Goal: Task Accomplishment & Management: Manage account settings

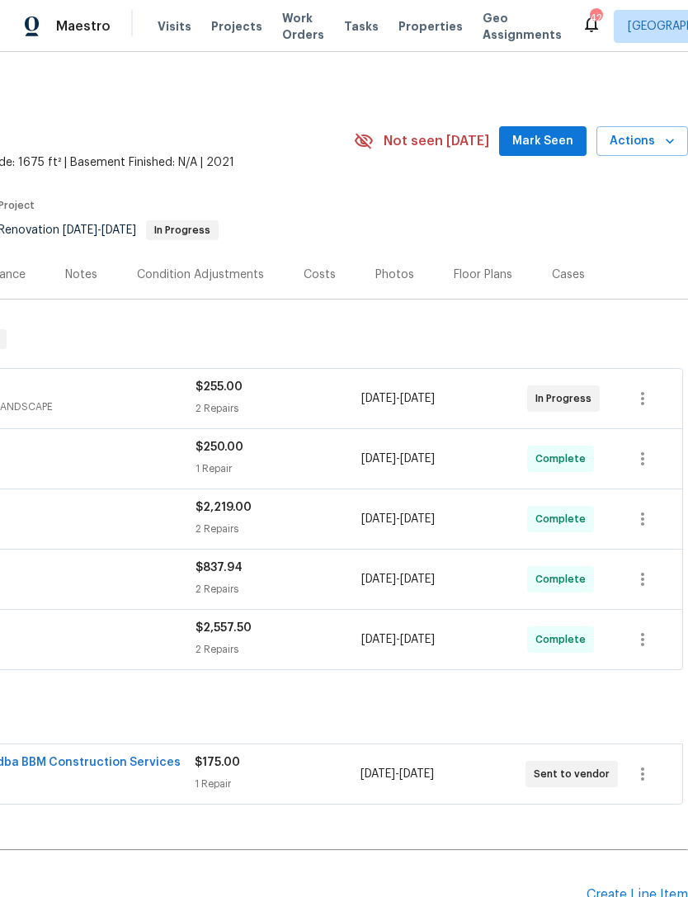
scroll to position [0, 244]
click at [386, 271] on div "Photos" at bounding box center [394, 275] width 39 height 17
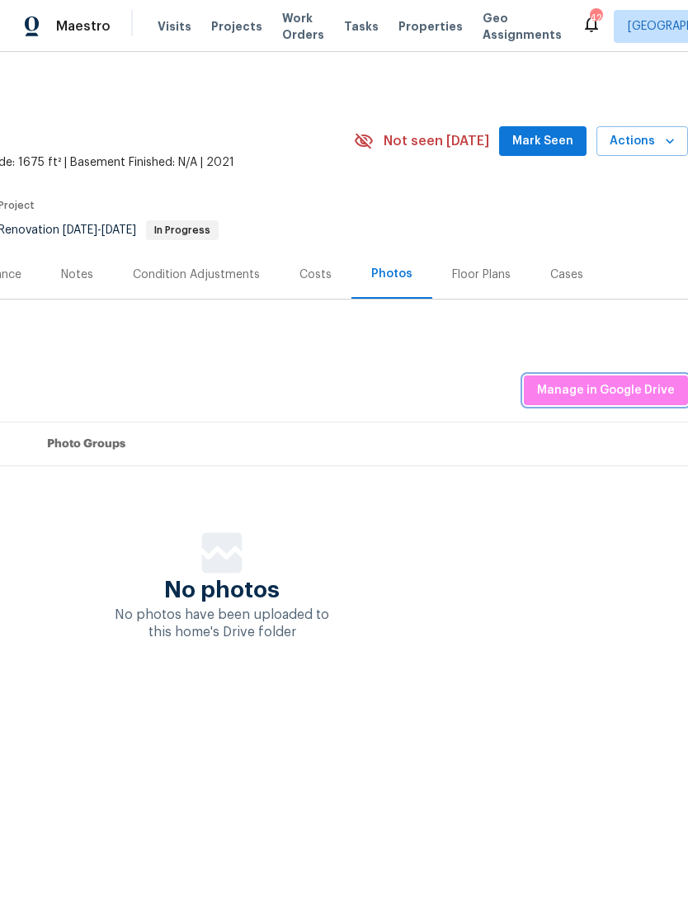
click at [625, 393] on span "Manage in Google Drive" at bounding box center [606, 390] width 138 height 21
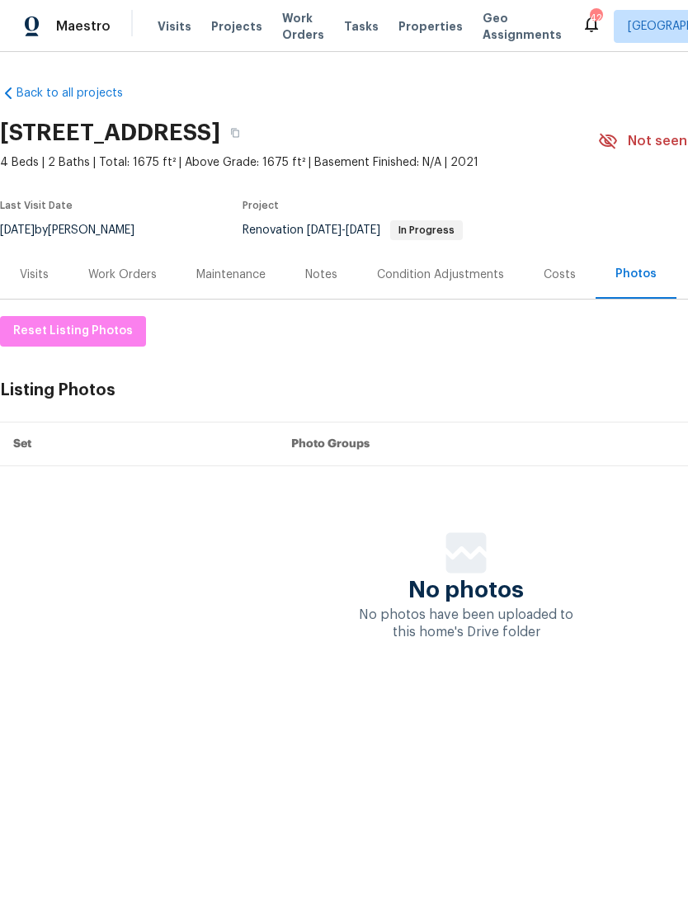
click at [333, 286] on div "Notes" at bounding box center [321, 274] width 72 height 49
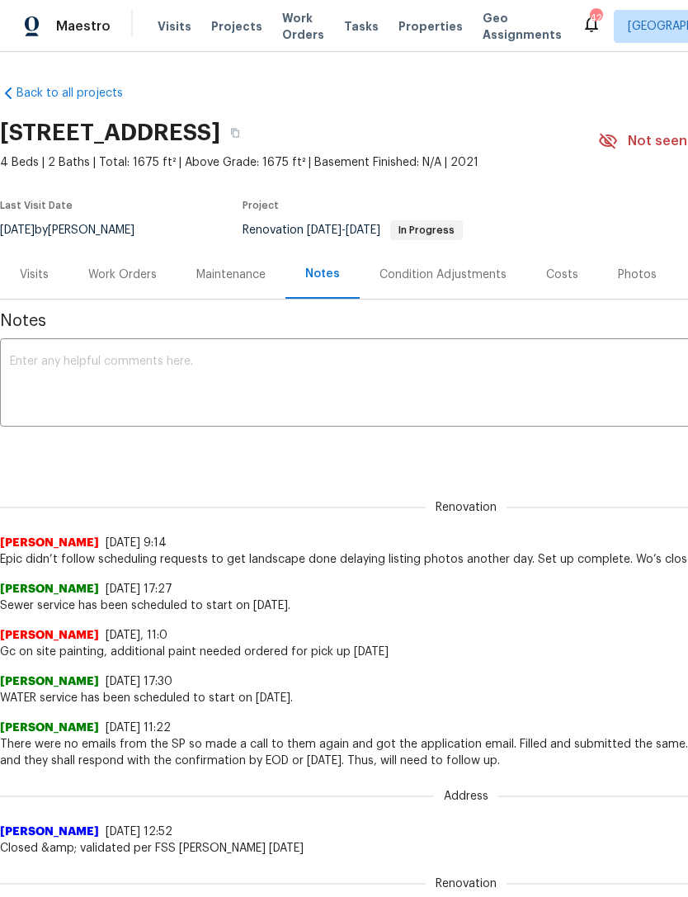
click at [111, 360] on textarea at bounding box center [466, 385] width 913 height 58
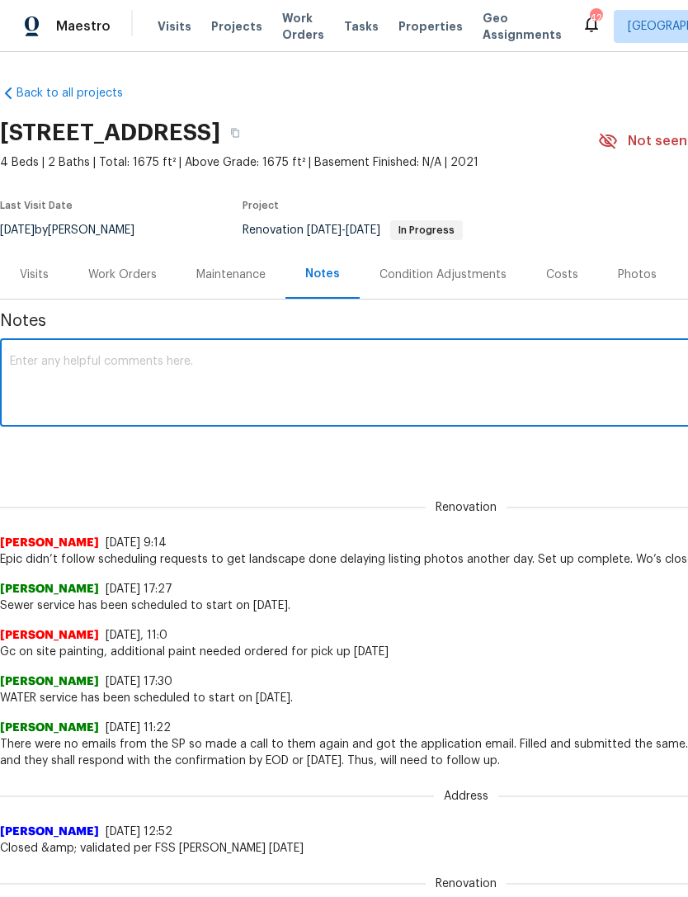
click at [53, 356] on textarea at bounding box center [466, 385] width 913 height 58
paste textarea "LO Ipsumdolo Sit ametc adipiscin el se do eius/tempor inci utlaboreet dolor ma …"
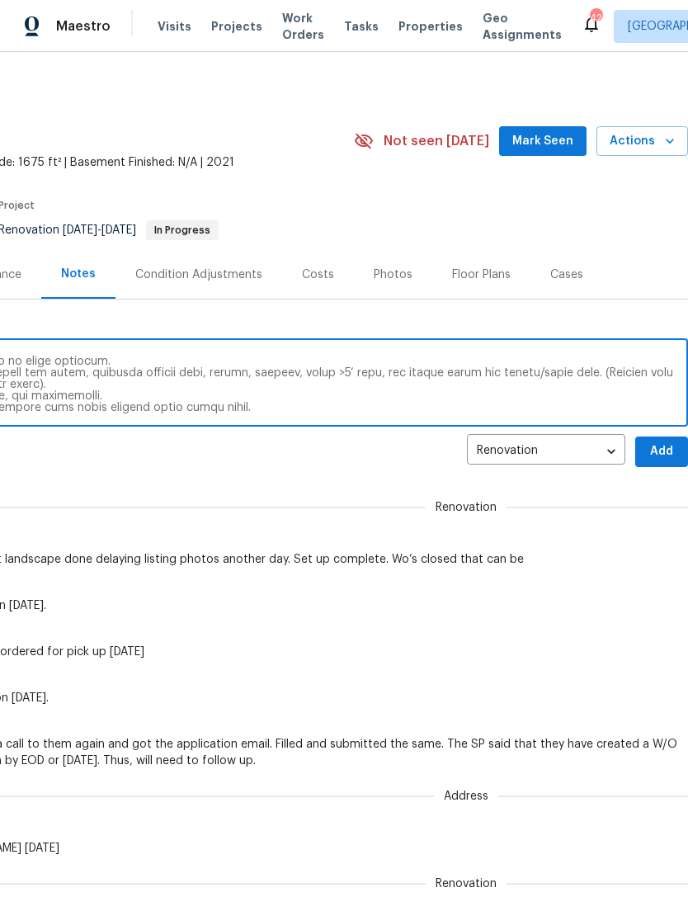
scroll to position [0, 244]
type textarea "LO Ipsumdolo Sit ametc adipiscin el se do eius/tempor inci utlaboreet dolor ma …"
click at [664, 453] on span "Add" at bounding box center [662, 451] width 26 height 21
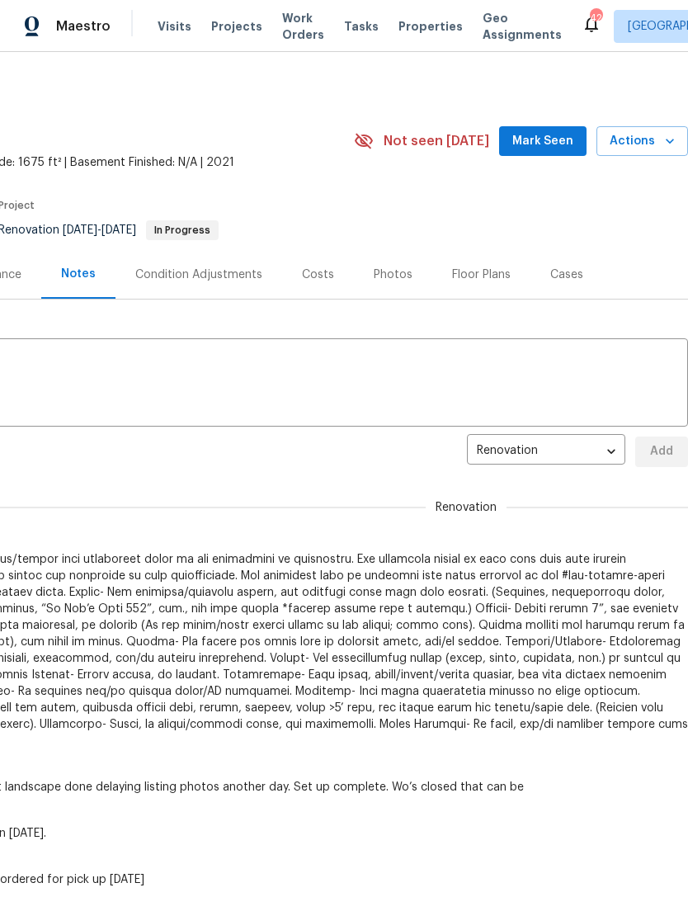
scroll to position [0, 0]
click at [651, 139] on span "Actions" at bounding box center [642, 141] width 65 height 21
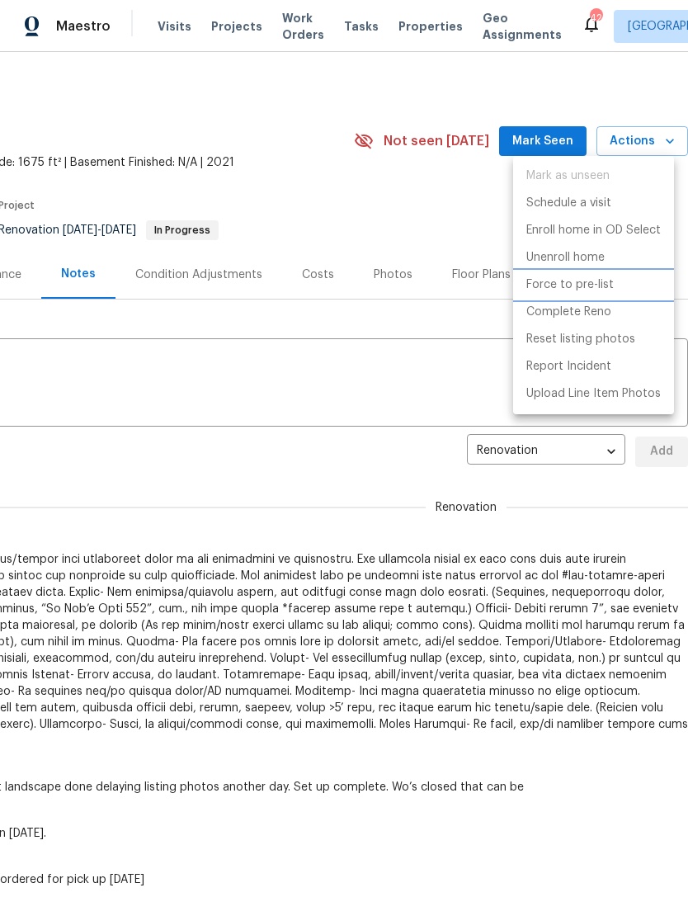
click at [583, 290] on p "Force to pre-list" at bounding box center [569, 284] width 87 height 17
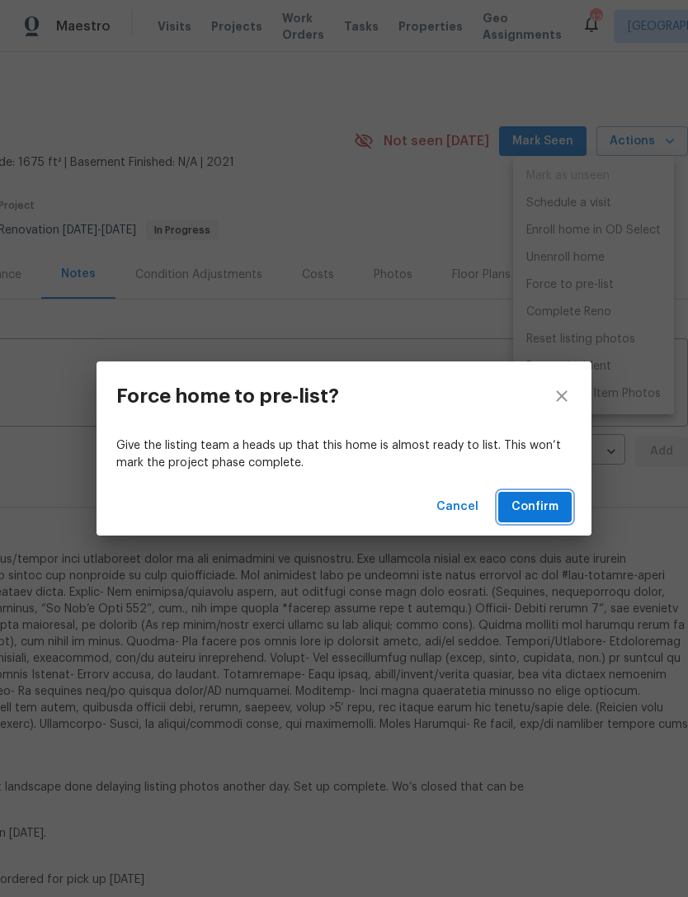
click at [540, 502] on span "Confirm" at bounding box center [535, 507] width 47 height 21
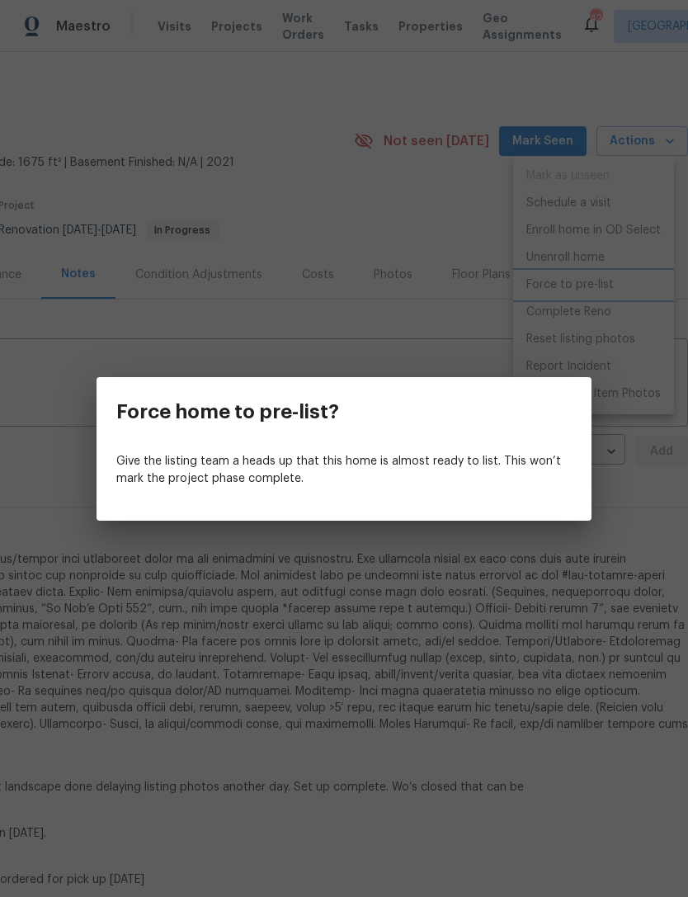
click at [323, 344] on div "Force home to pre-list? Give the listing team a heads up that this home is almo…" at bounding box center [344, 448] width 688 height 897
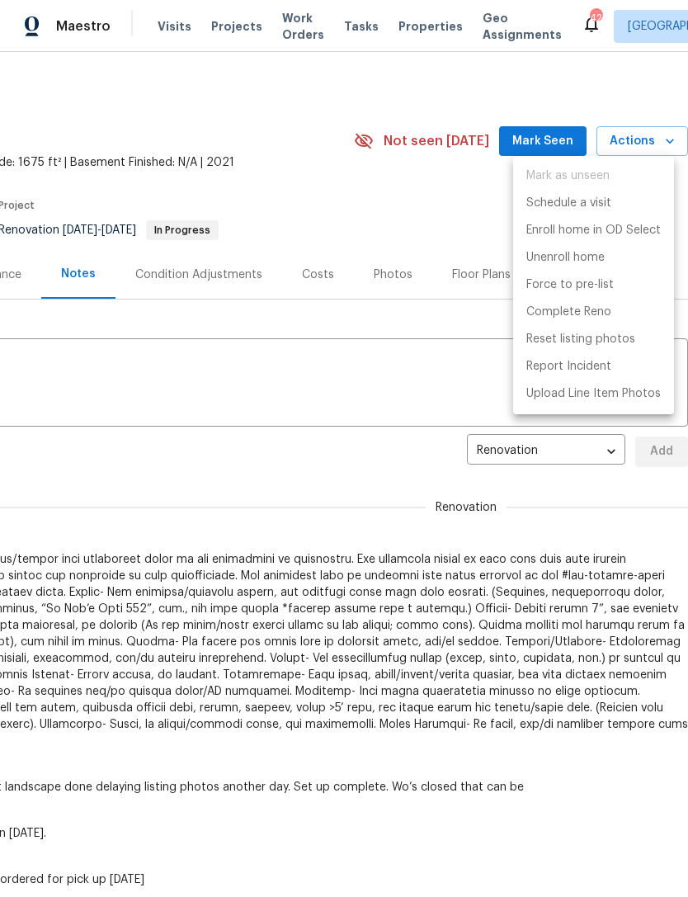
click at [394, 284] on div at bounding box center [344, 448] width 688 height 897
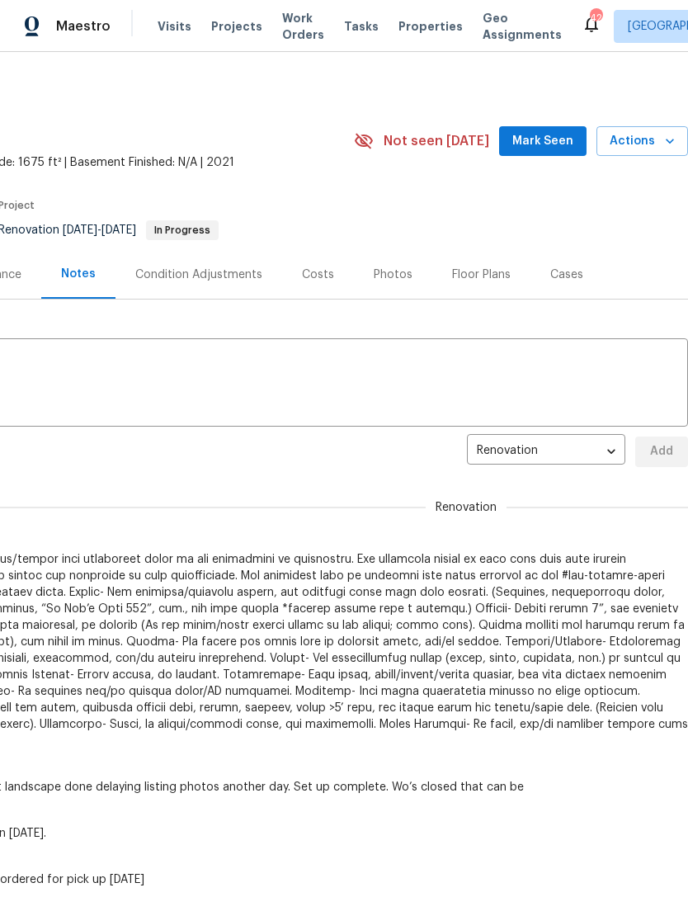
click at [392, 277] on div "Photos" at bounding box center [393, 275] width 39 height 17
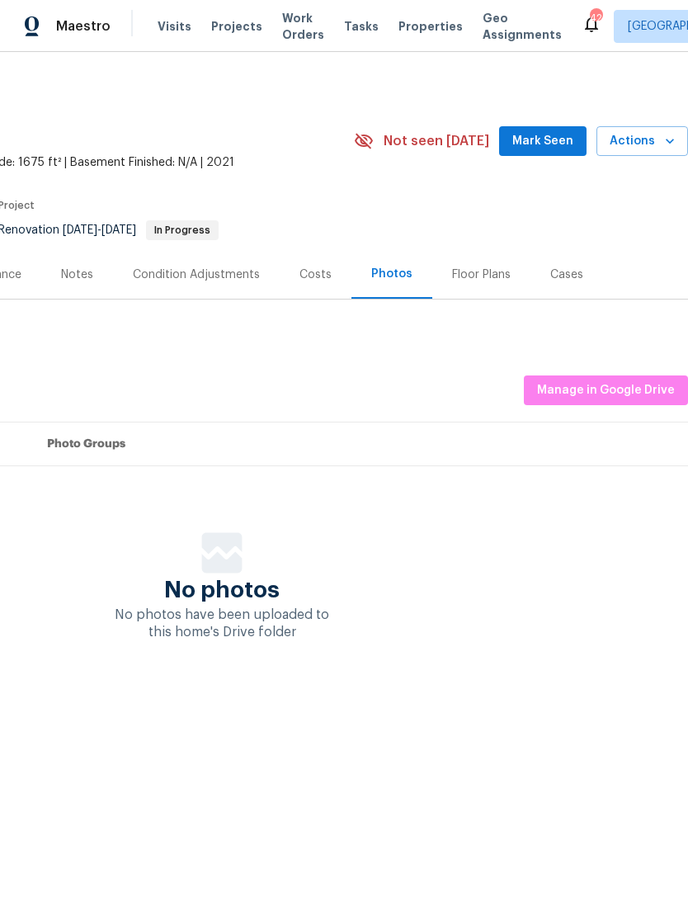
click at [82, 276] on div "Notes" at bounding box center [77, 275] width 32 height 17
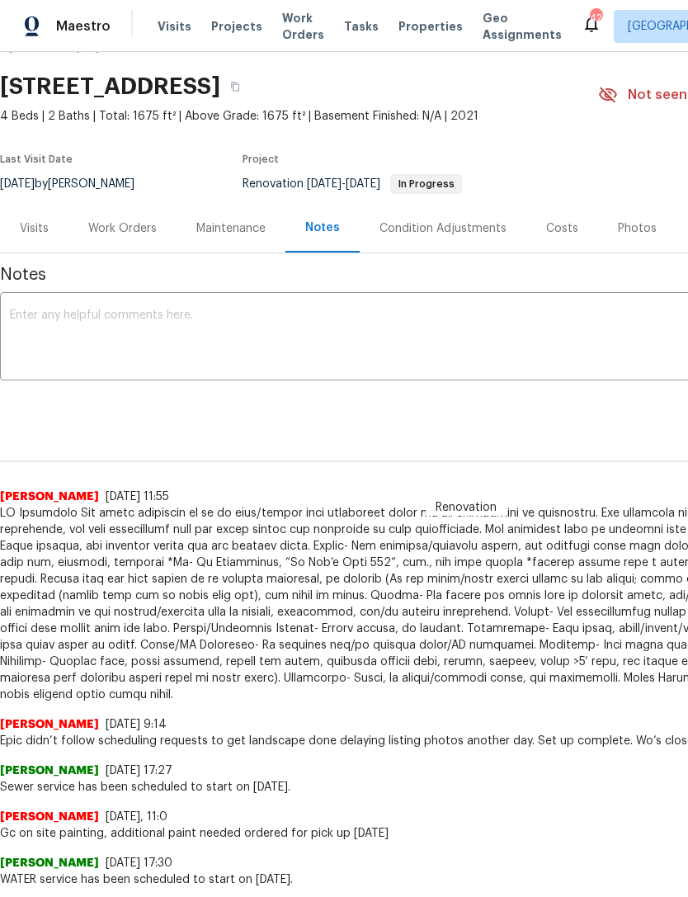
scroll to position [46, 0]
click at [136, 230] on div "Work Orders" at bounding box center [122, 228] width 68 height 17
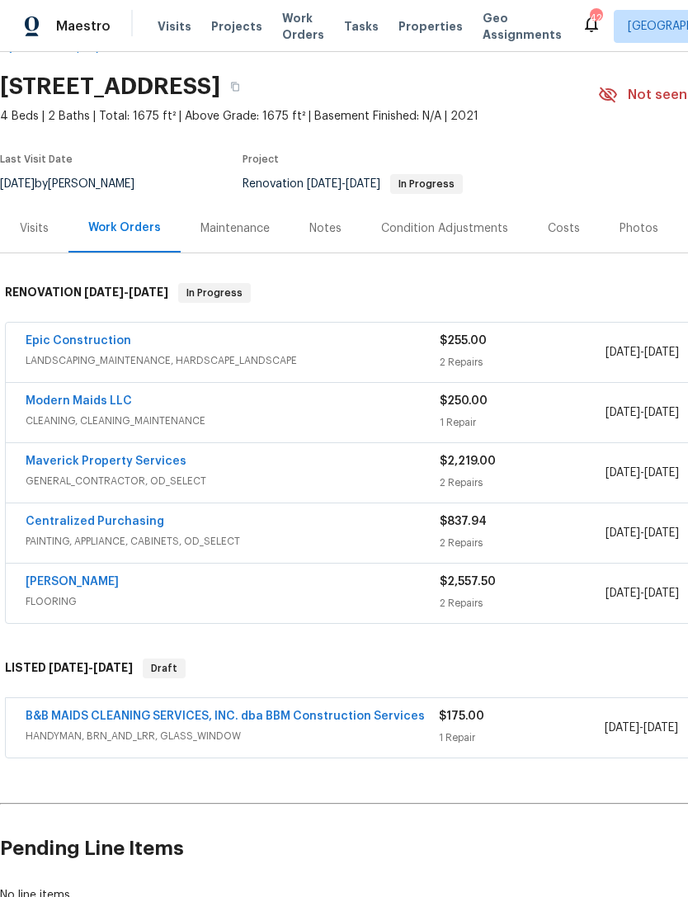
click at [89, 340] on link "Epic Construction" at bounding box center [79, 341] width 106 height 12
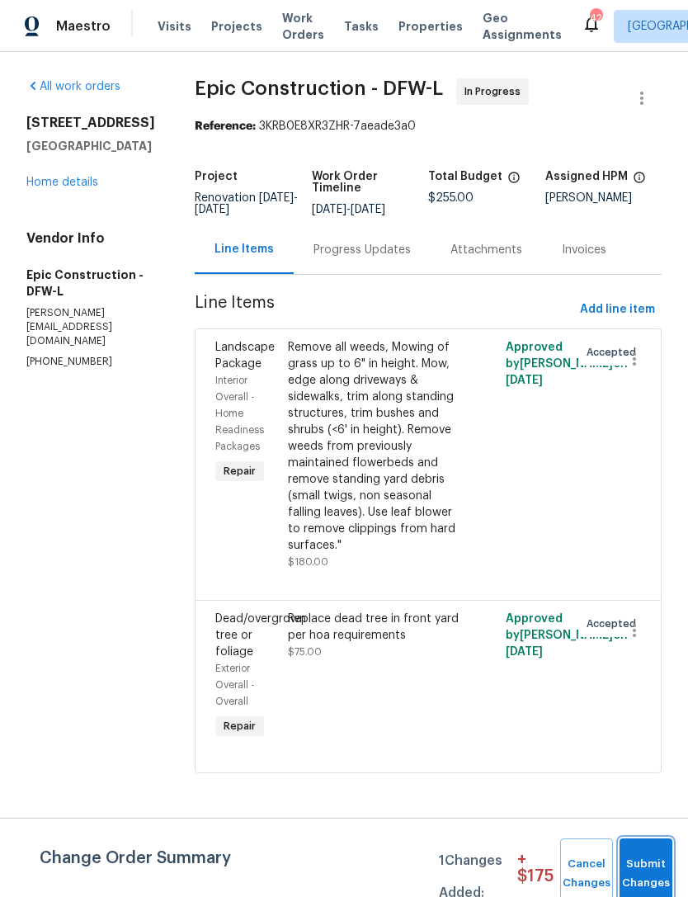
click at [644, 864] on span "Submit Changes" at bounding box center [646, 874] width 36 height 38
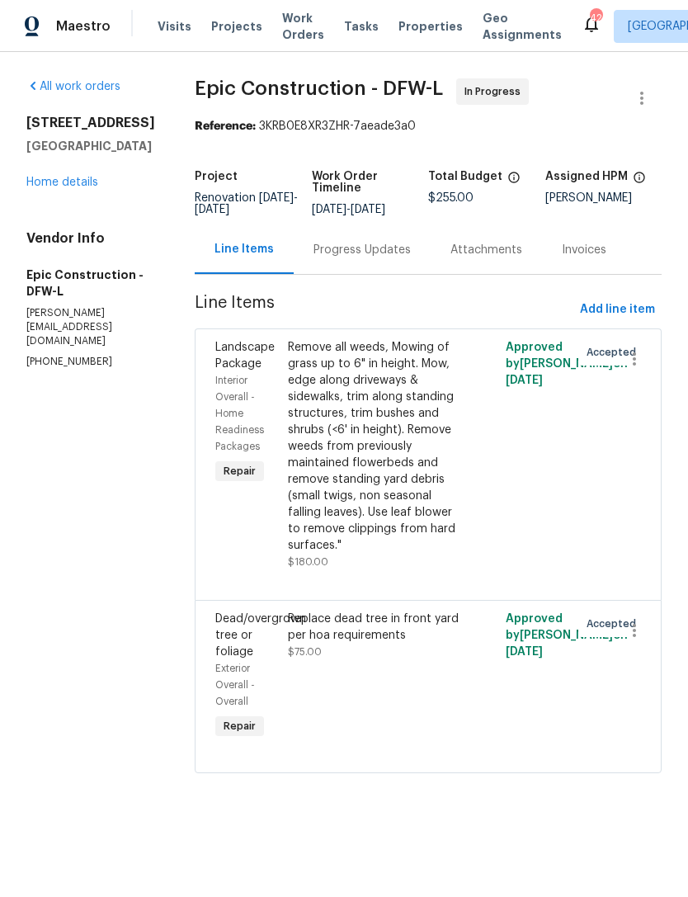
click at [58, 188] on link "Home details" at bounding box center [62, 183] width 72 height 12
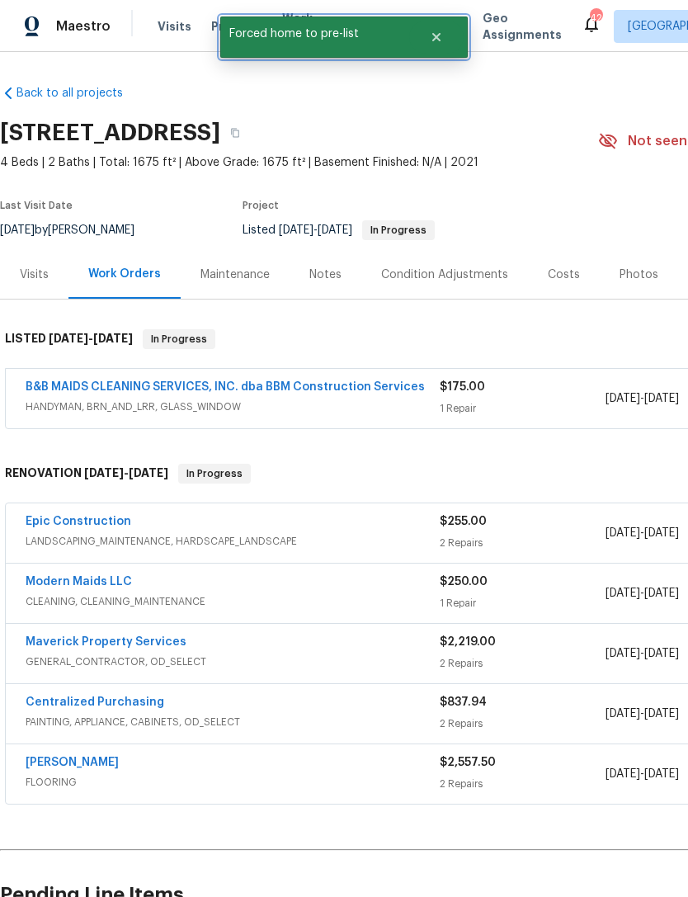
click at [446, 43] on button "Close" at bounding box center [436, 37] width 54 height 33
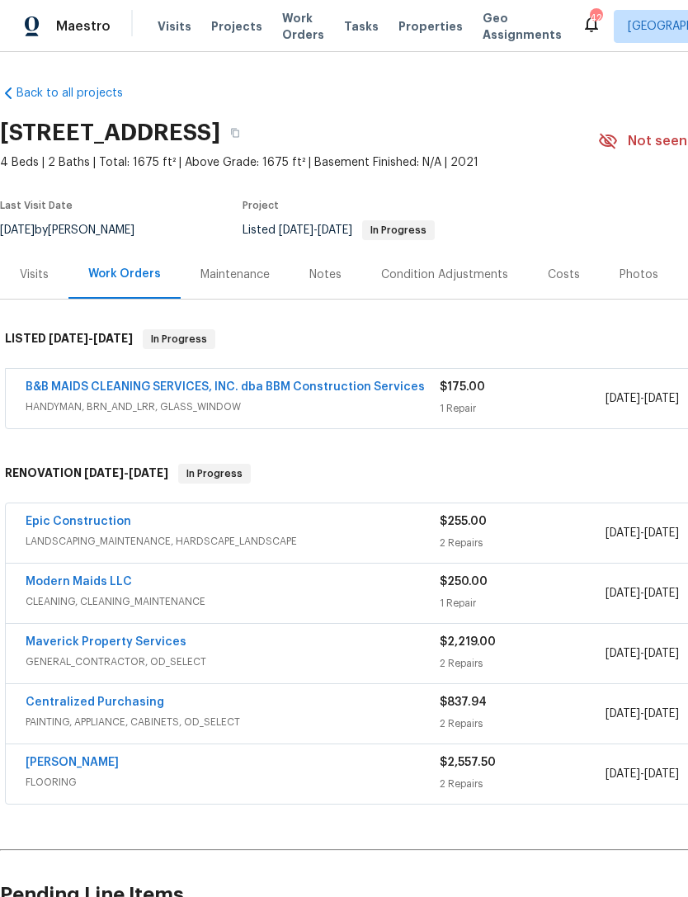
click at [285, 35] on span "Work Orders" at bounding box center [303, 26] width 42 height 33
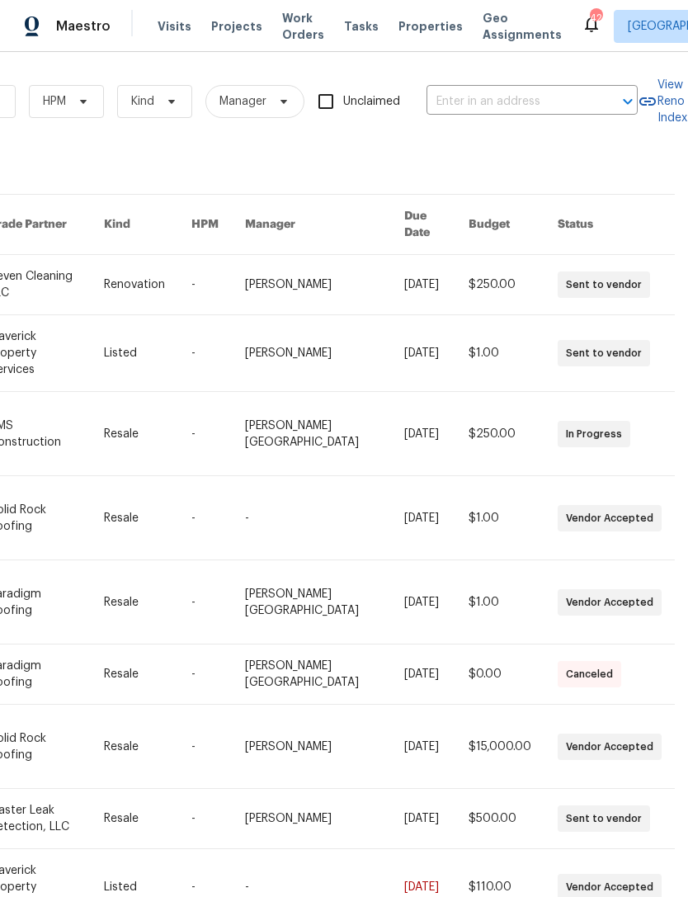
scroll to position [-1, 272]
click at [557, 106] on input "text" at bounding box center [509, 102] width 165 height 26
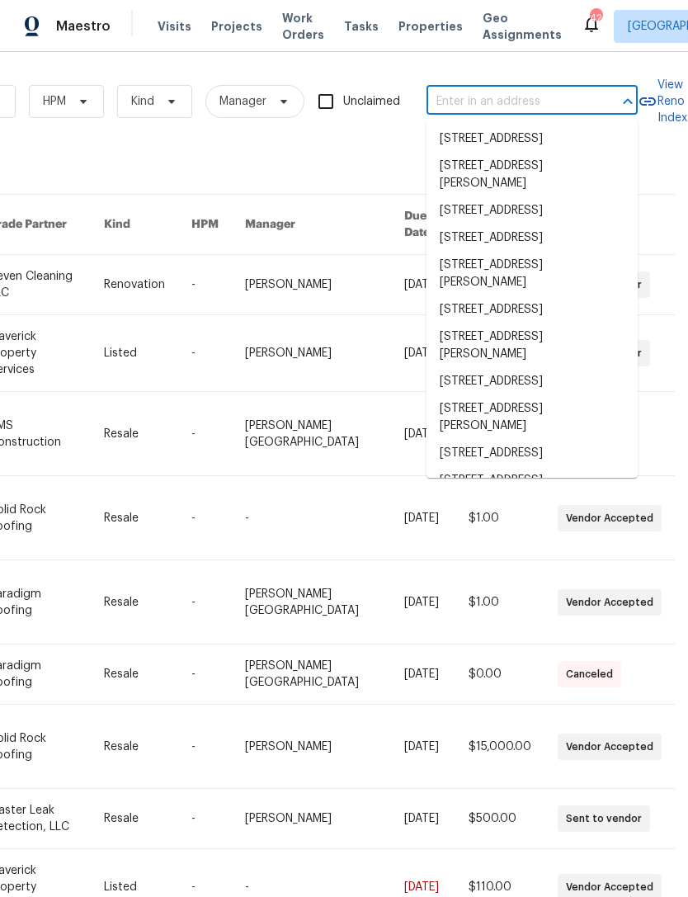
scroll to position [0, 271]
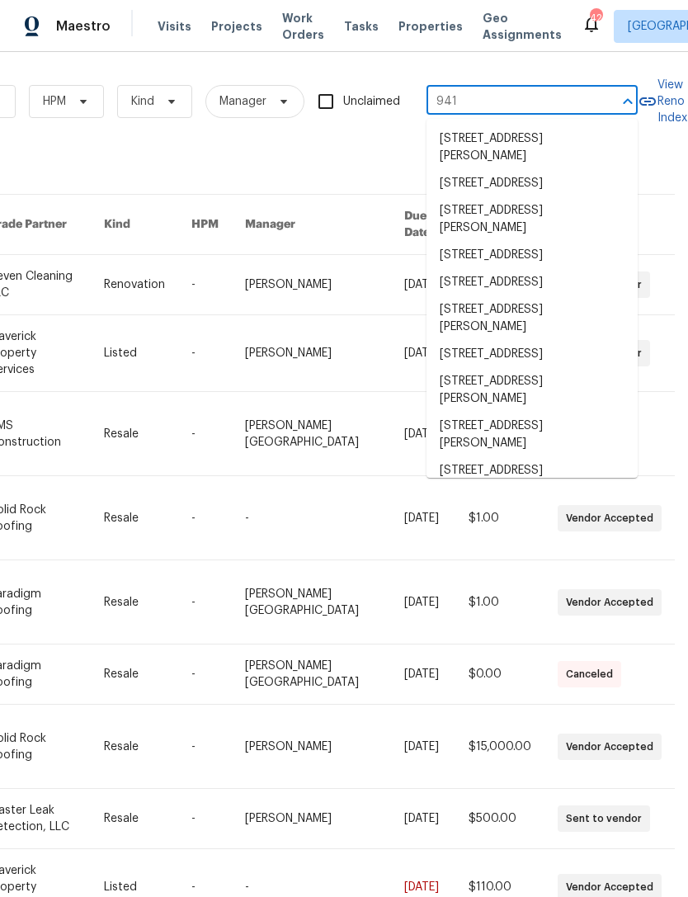
type input "941 f"
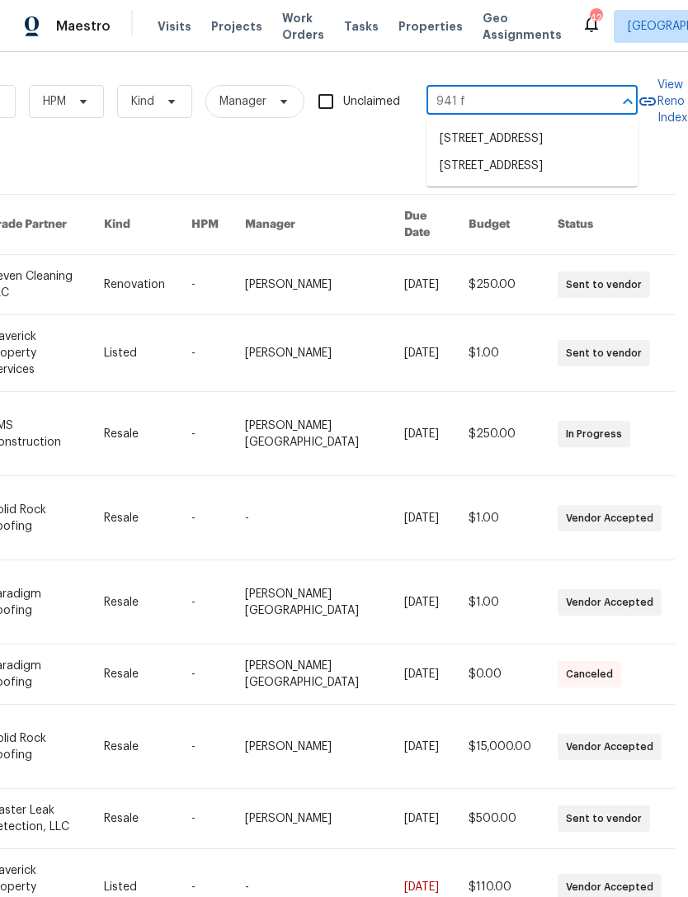
click at [535, 180] on li "[STREET_ADDRESS]" at bounding box center [532, 166] width 211 height 27
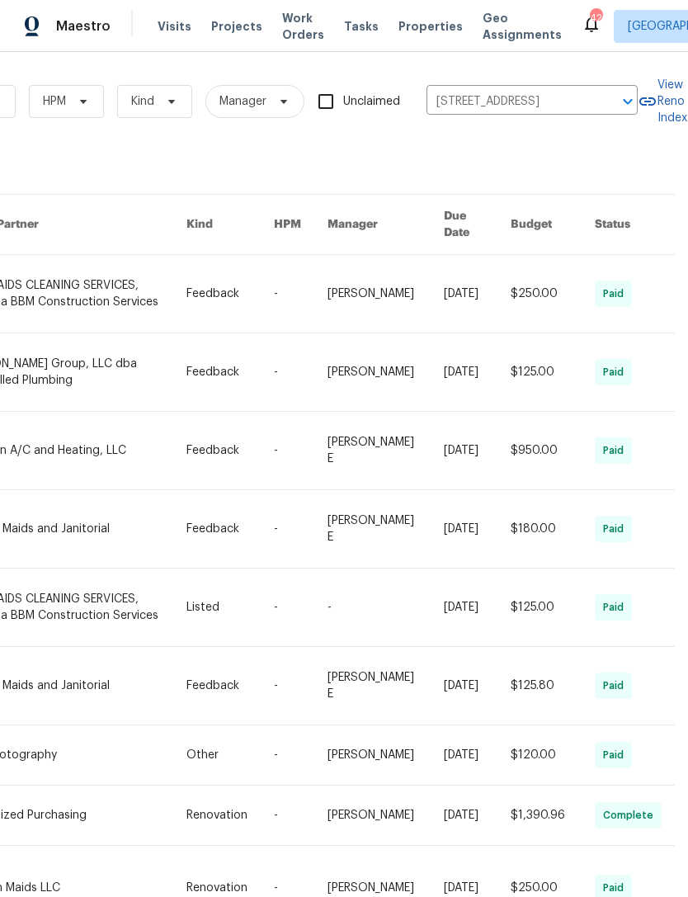
click at [100, 267] on link at bounding box center [73, 294] width 224 height 78
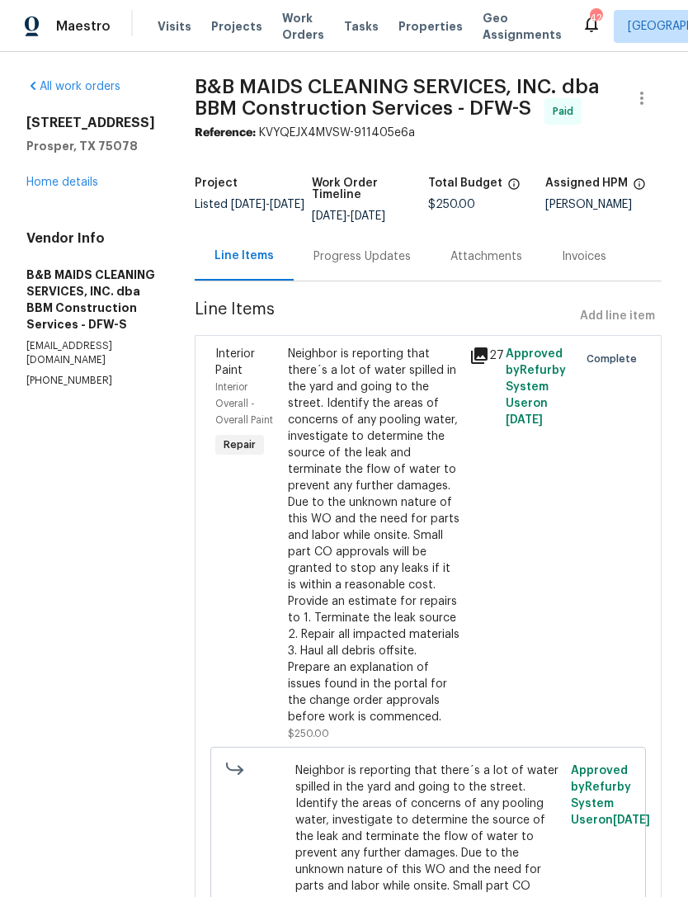
click at [83, 177] on link "Home details" at bounding box center [62, 183] width 72 height 12
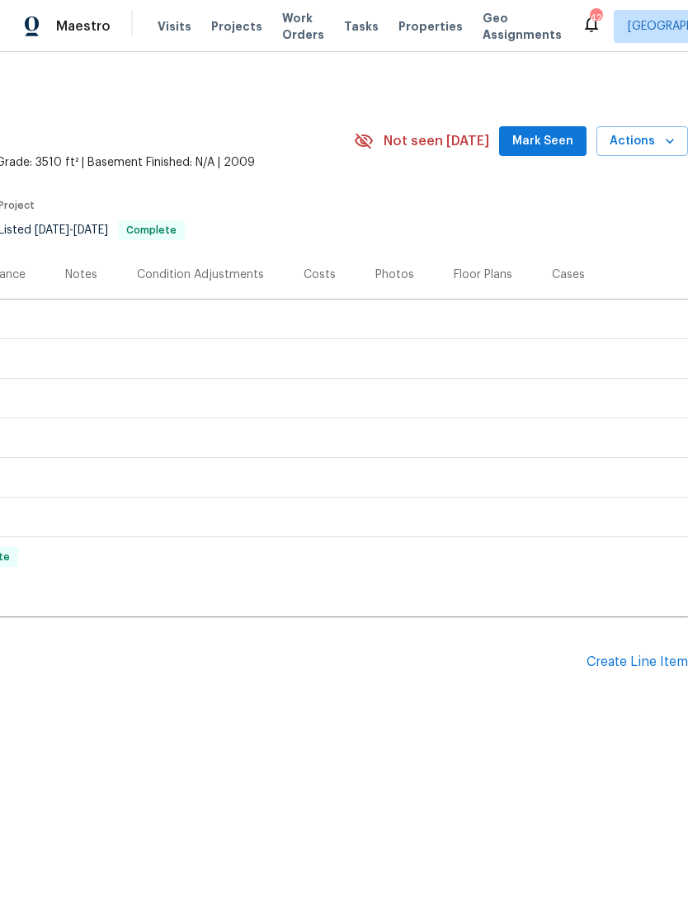
scroll to position [0, 244]
click at [615, 668] on div "Create Line Item" at bounding box center [637, 662] width 101 height 16
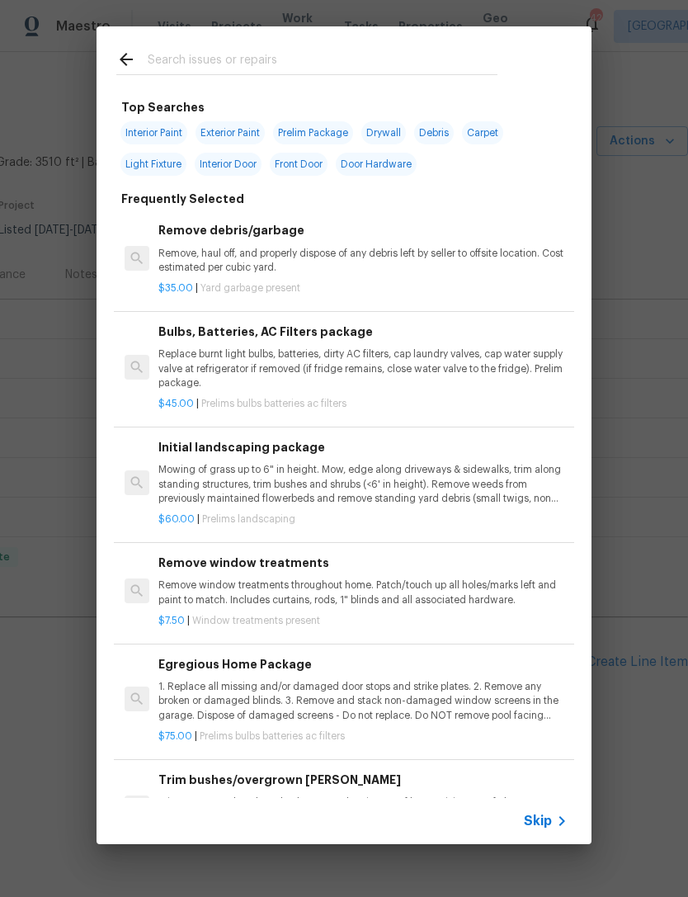
click at [244, 45] on div at bounding box center [307, 58] width 421 height 65
click at [374, 30] on div at bounding box center [307, 58] width 421 height 65
click at [333, 70] on input "text" at bounding box center [323, 62] width 350 height 25
type input "Gate"
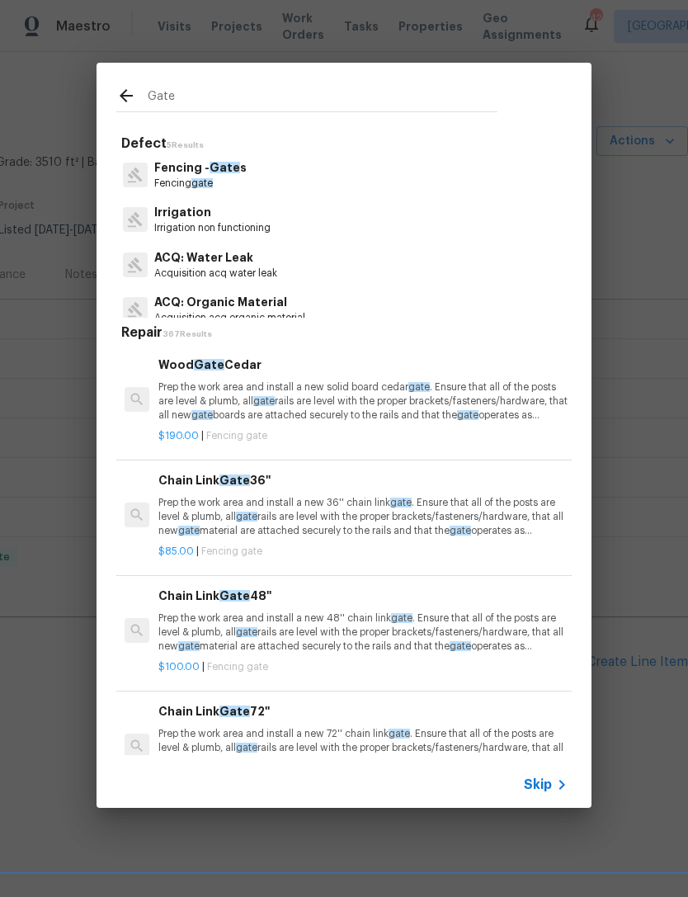
click at [232, 176] on p "Fencing - Gate s" at bounding box center [200, 167] width 92 height 17
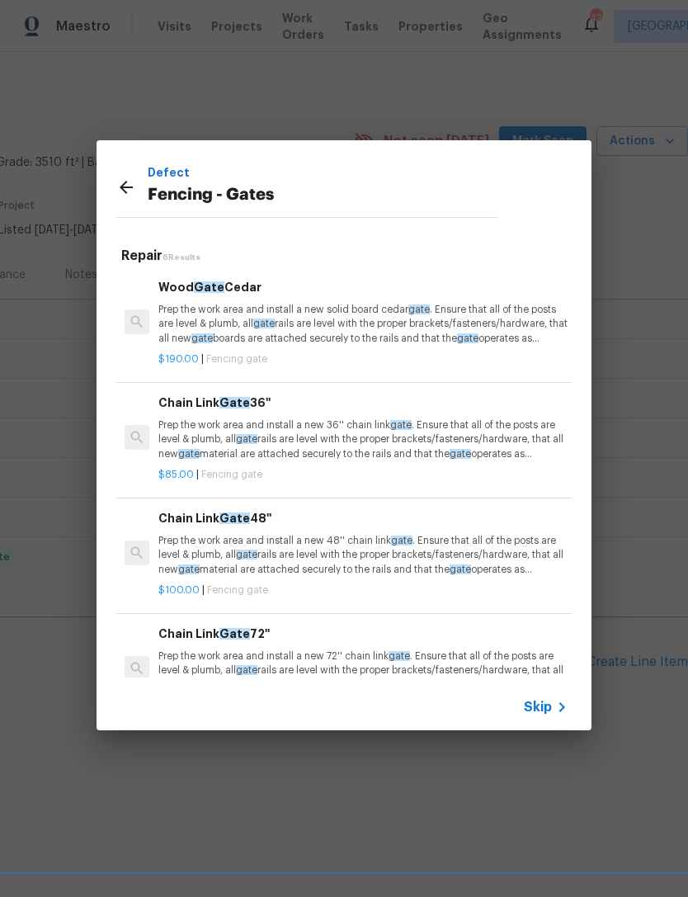
click at [379, 339] on p "Prep the work area and install a new solid board [GEOGRAPHIC_DATA] . Ensure tha…" at bounding box center [362, 324] width 409 height 42
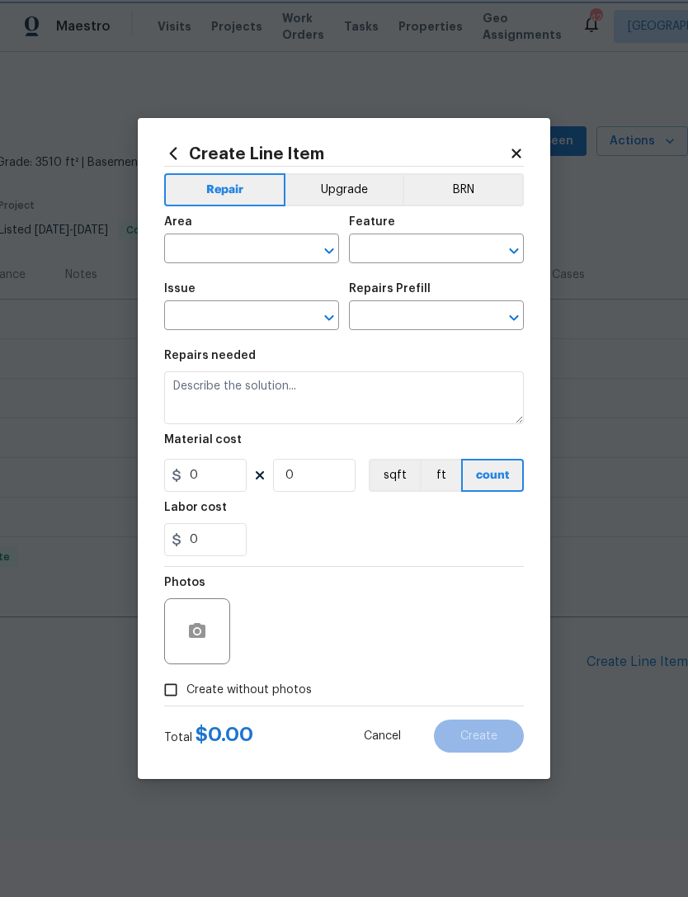
type input "Fencing - Gates"
type input "Wood Gate Cedar $190.00"
type textarea "Prep the work area and install a new solid board [GEOGRAPHIC_DATA]. Ensure that…"
type input "190"
type input "1"
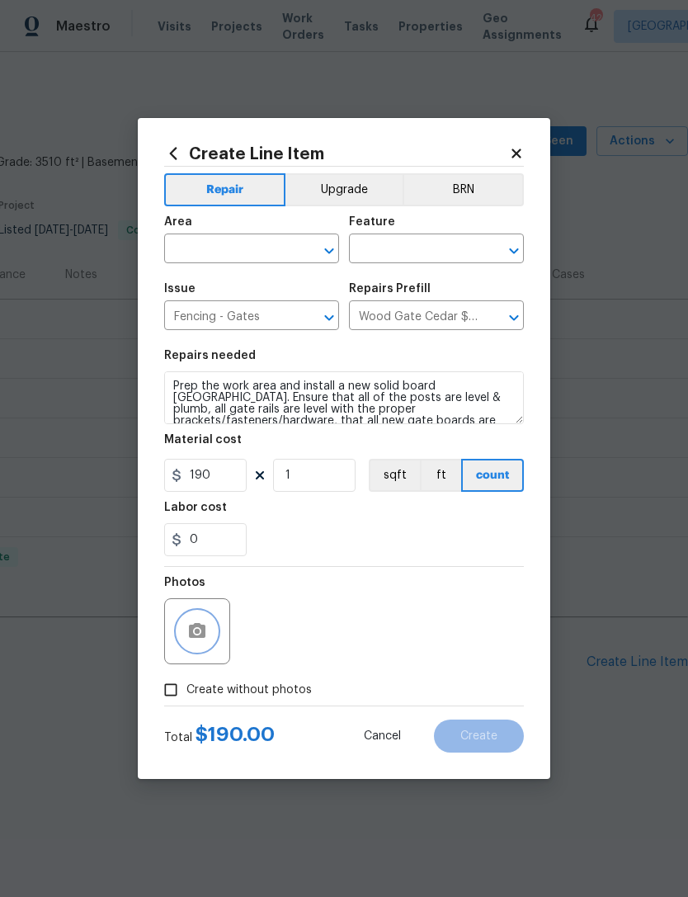
click at [202, 620] on button "button" at bounding box center [197, 631] width 40 height 40
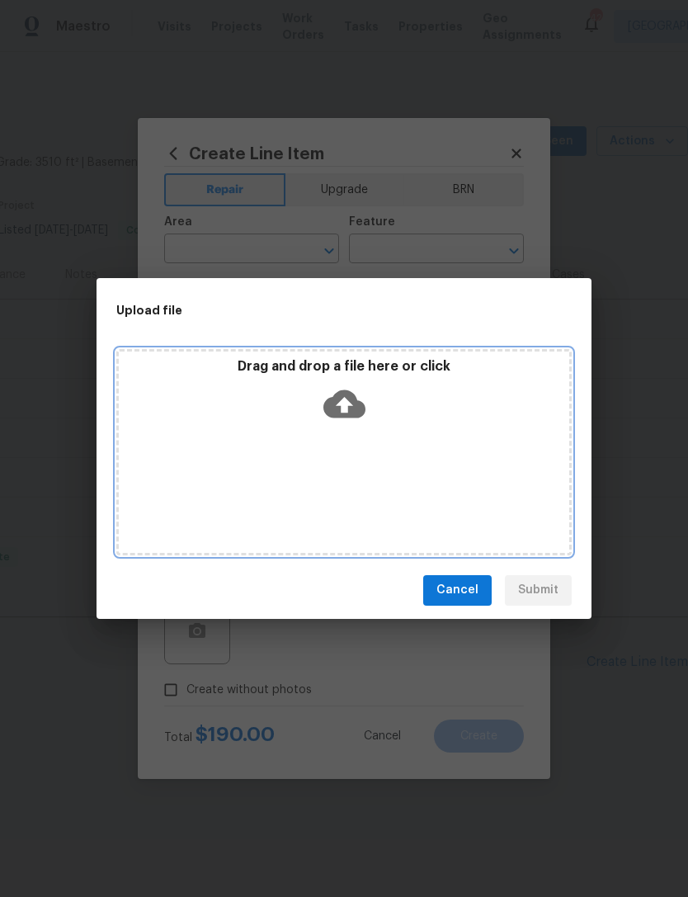
click at [369, 395] on div "Drag and drop a file here or click" at bounding box center [344, 393] width 450 height 71
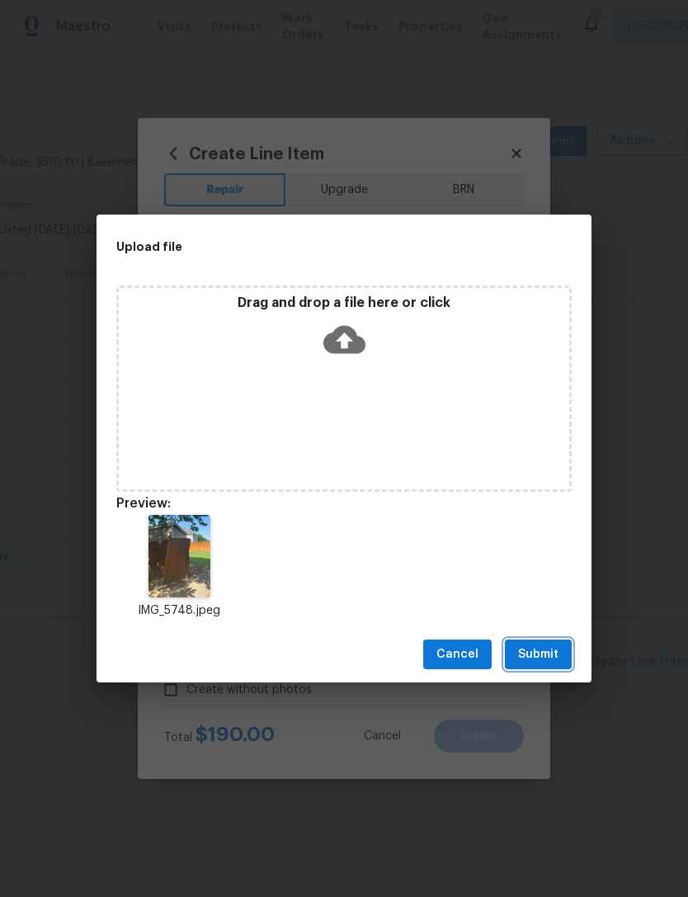
click at [545, 666] on button "Submit" at bounding box center [538, 654] width 67 height 31
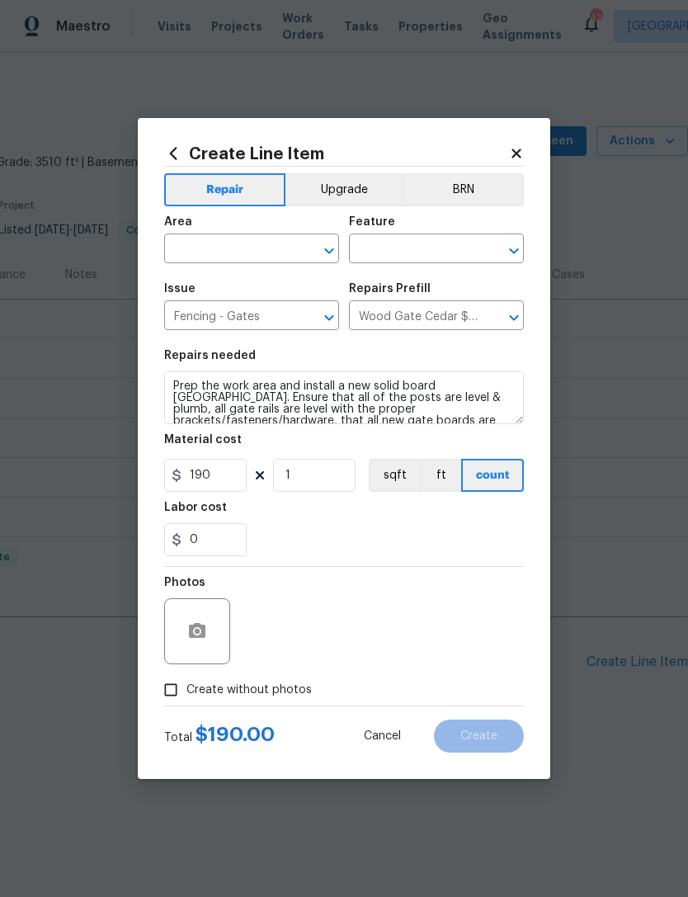
click at [278, 252] on input "text" at bounding box center [228, 251] width 129 height 26
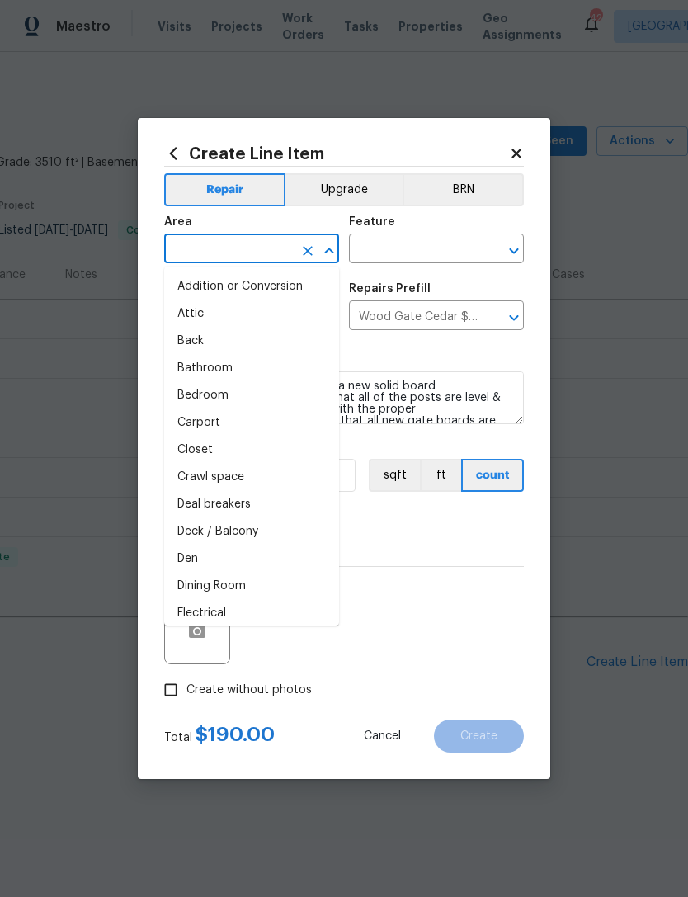
type input "e"
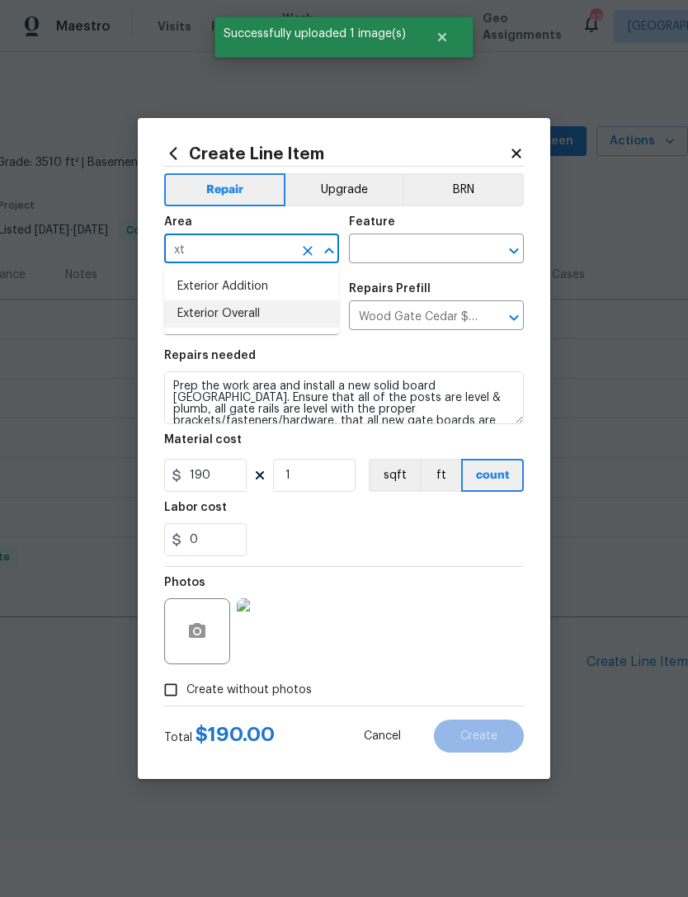
click at [297, 314] on li "Exterior Overall" at bounding box center [251, 313] width 175 height 27
type input "Exterior Overall"
click at [444, 243] on input "text" at bounding box center [413, 251] width 129 height 26
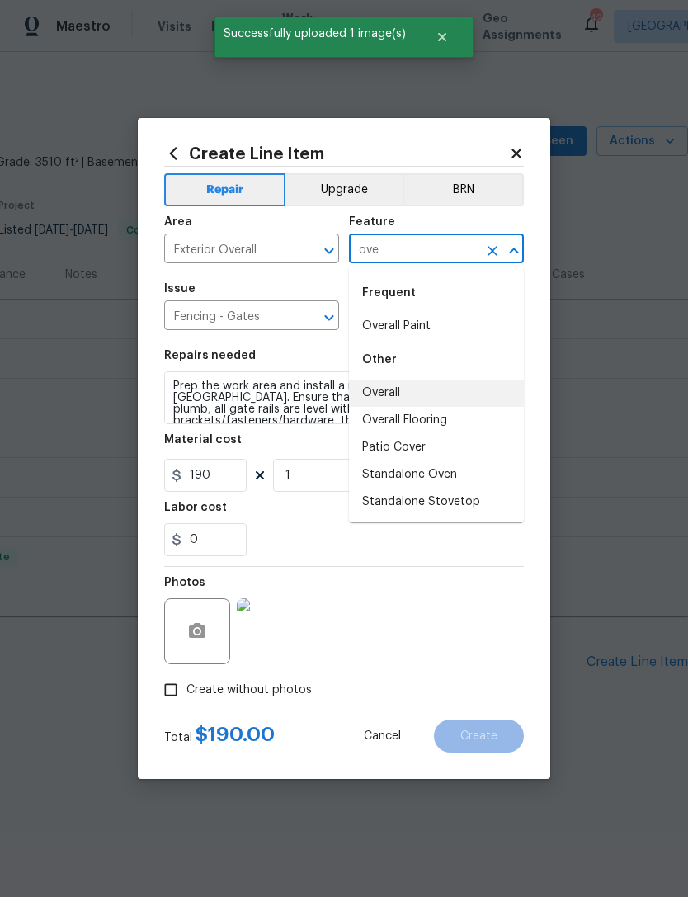
click at [455, 383] on li "Overall" at bounding box center [436, 393] width 175 height 27
type input "Overall"
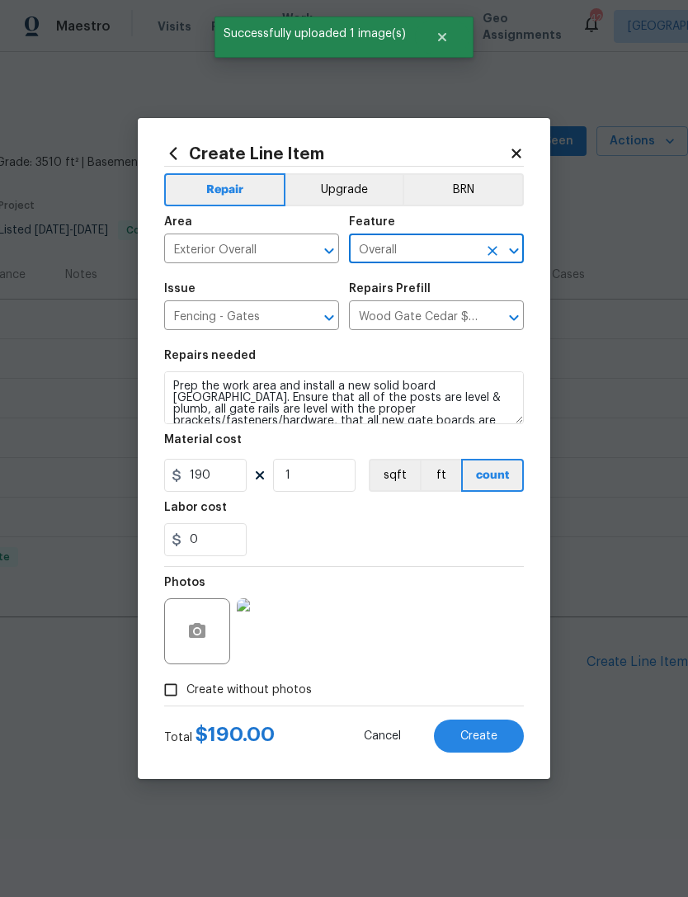
click at [385, 573] on div "Photos" at bounding box center [344, 620] width 360 height 107
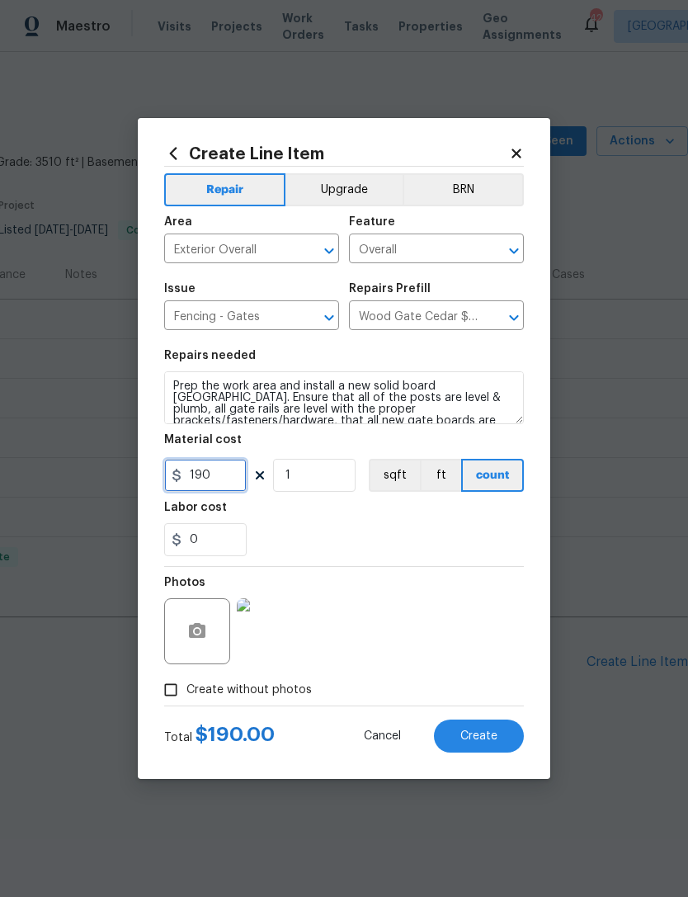
click at [224, 479] on input "190" at bounding box center [205, 475] width 83 height 33
type input "150"
click at [474, 561] on section "Repairs needed Prep the work area and install a new solid board cedar gate. Ens…" at bounding box center [344, 453] width 360 height 226
click at [506, 734] on button "Create" at bounding box center [479, 735] width 90 height 33
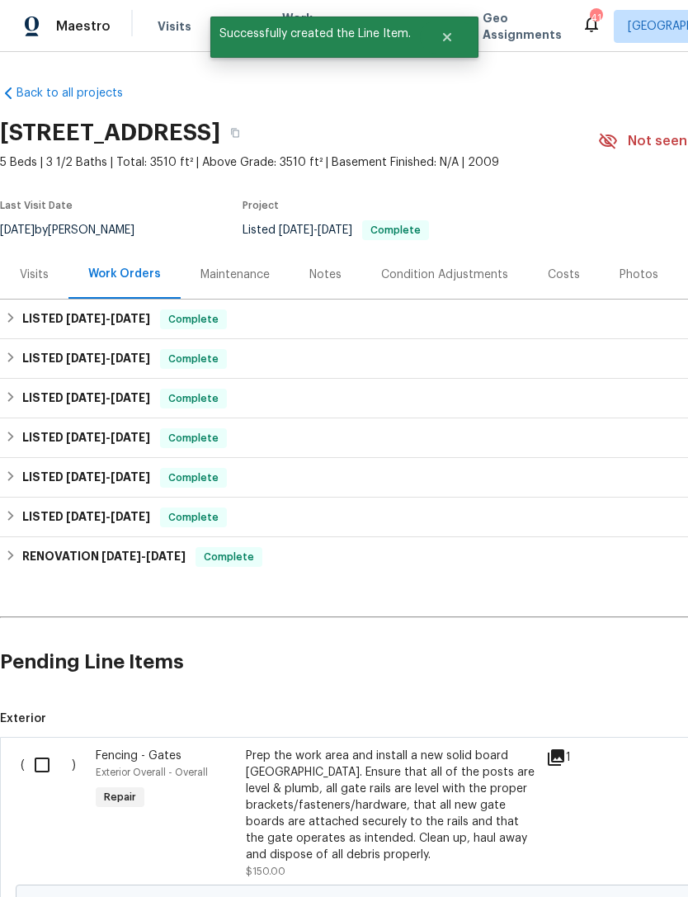
scroll to position [0, 0]
click at [40, 774] on input "checkbox" at bounding box center [48, 765] width 47 height 35
checkbox input "true"
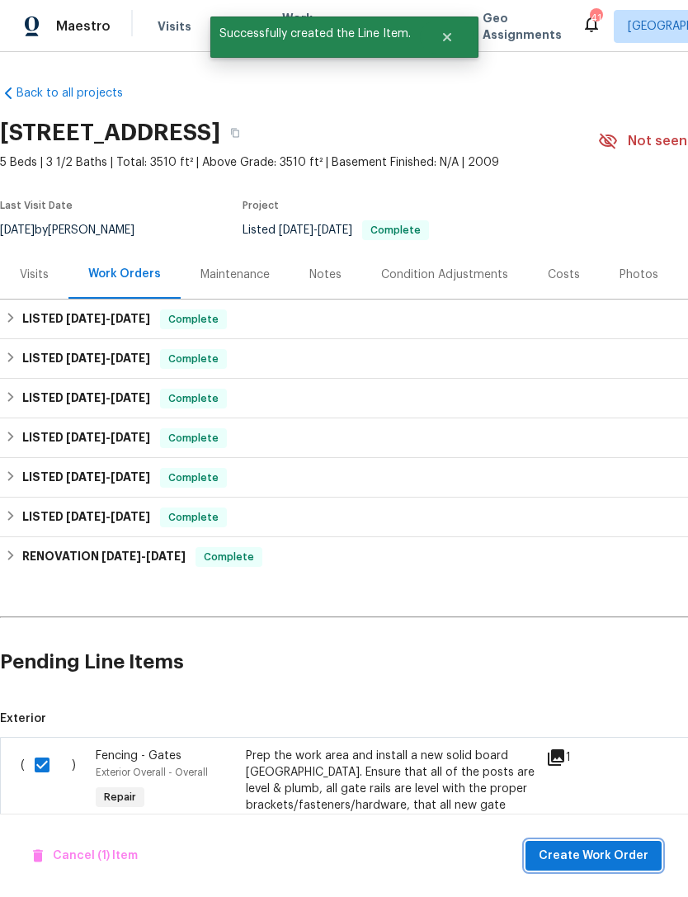
click at [595, 860] on span "Create Work Order" at bounding box center [594, 856] width 110 height 21
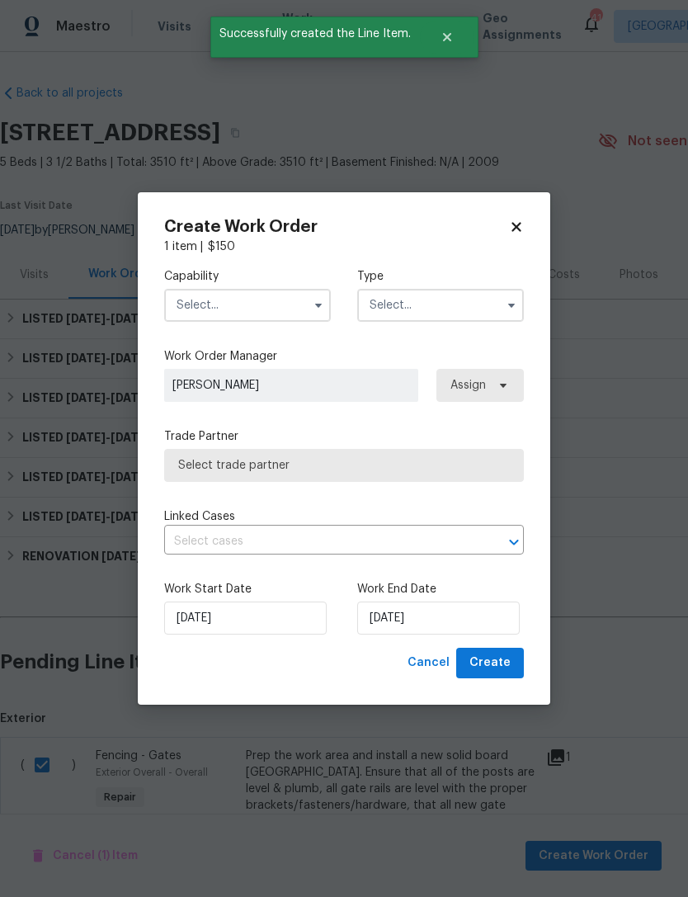
click at [231, 295] on input "text" at bounding box center [247, 305] width 167 height 33
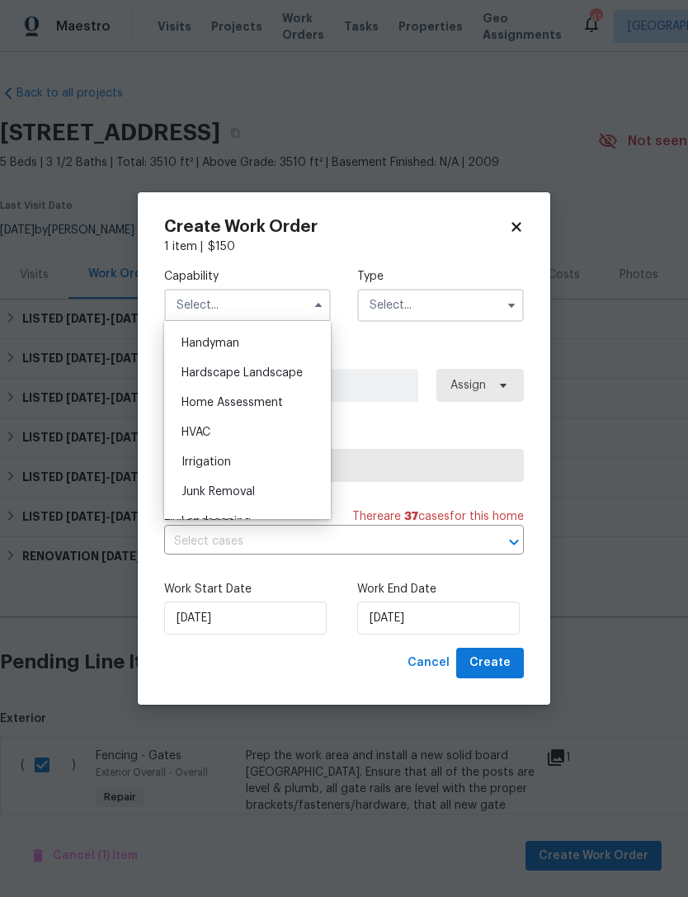
scroll to position [907, 0]
click at [300, 342] on div "Handyman" at bounding box center [247, 341] width 158 height 30
type input "Handyman"
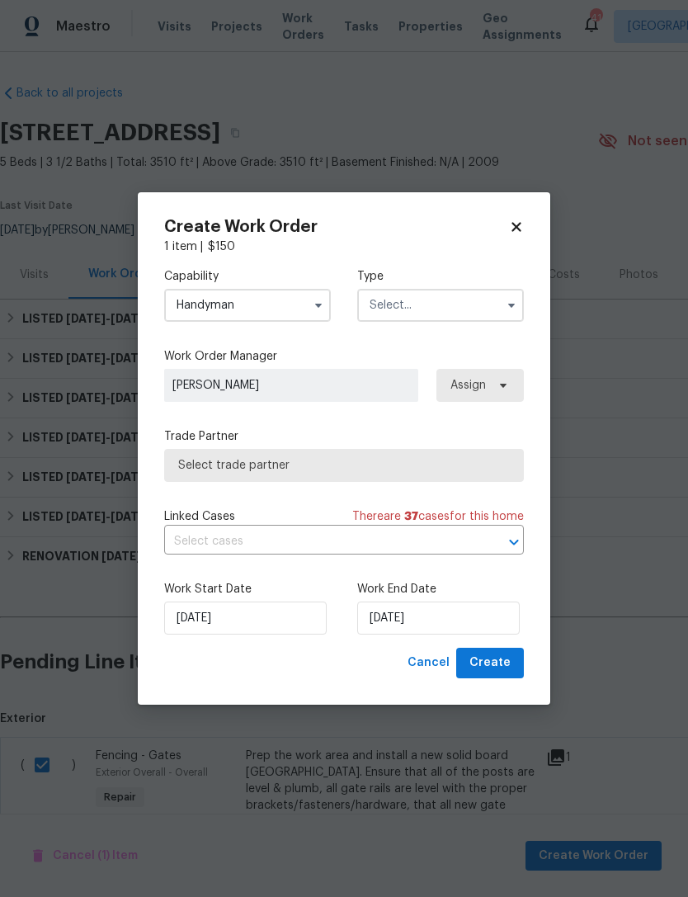
click at [441, 313] on input "text" at bounding box center [440, 305] width 167 height 33
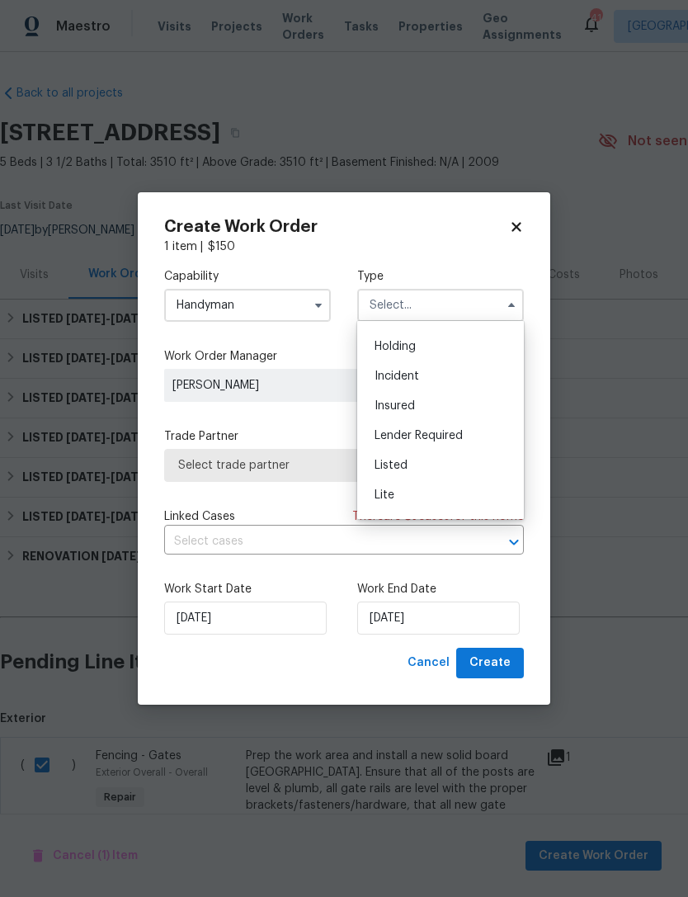
scroll to position [73, 0]
click at [480, 449] on div "Listed" at bounding box center [440, 445] width 158 height 30
type input "Listed"
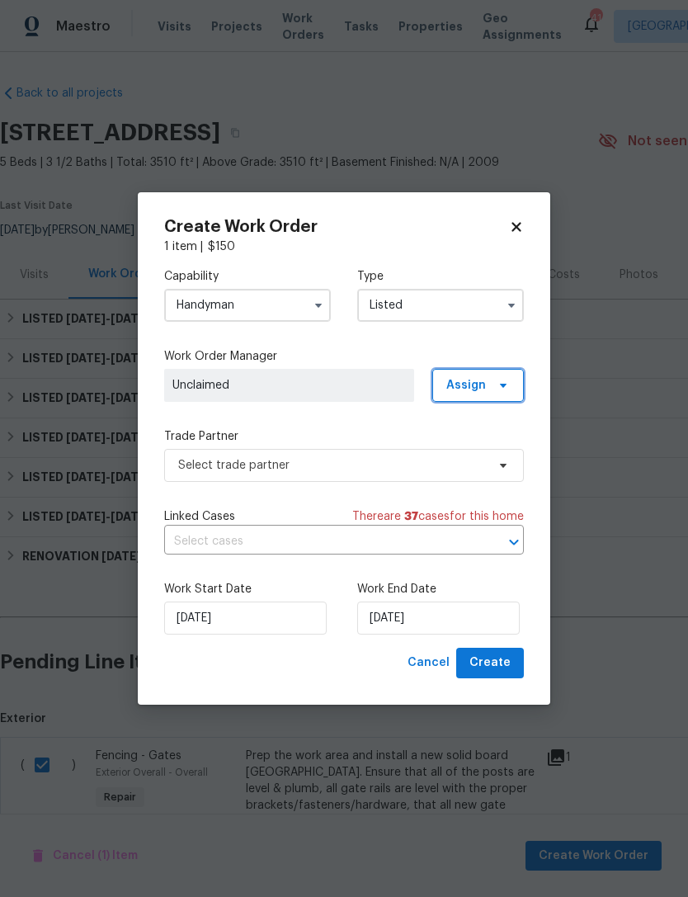
click at [498, 376] on span "Assign" at bounding box center [478, 385] width 92 height 33
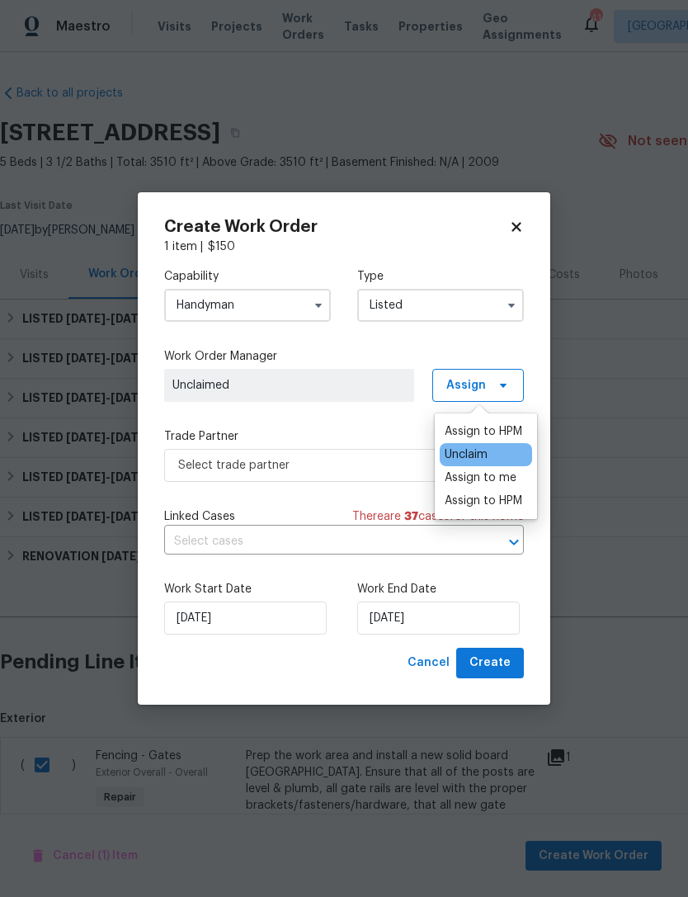
click at [491, 430] on div "Assign to HPM" at bounding box center [484, 431] width 78 height 17
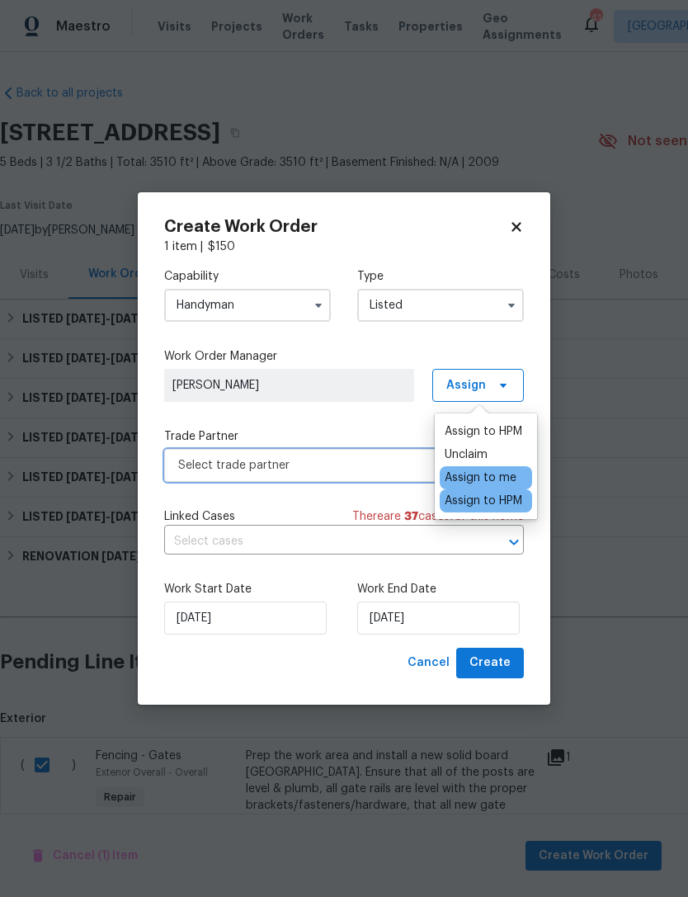
click at [361, 466] on span "Select trade partner" at bounding box center [332, 465] width 308 height 17
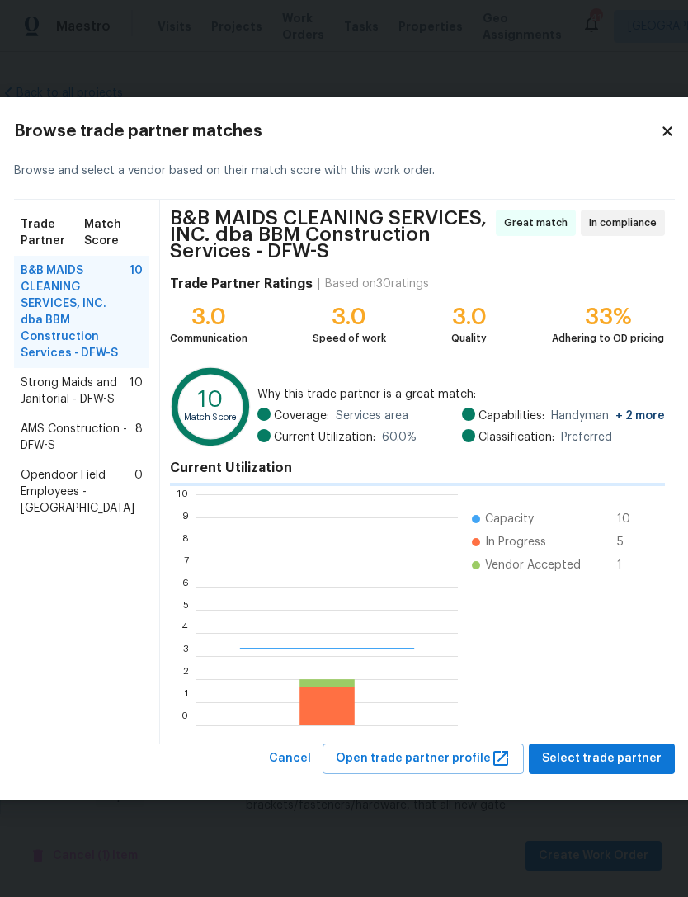
scroll to position [231, 262]
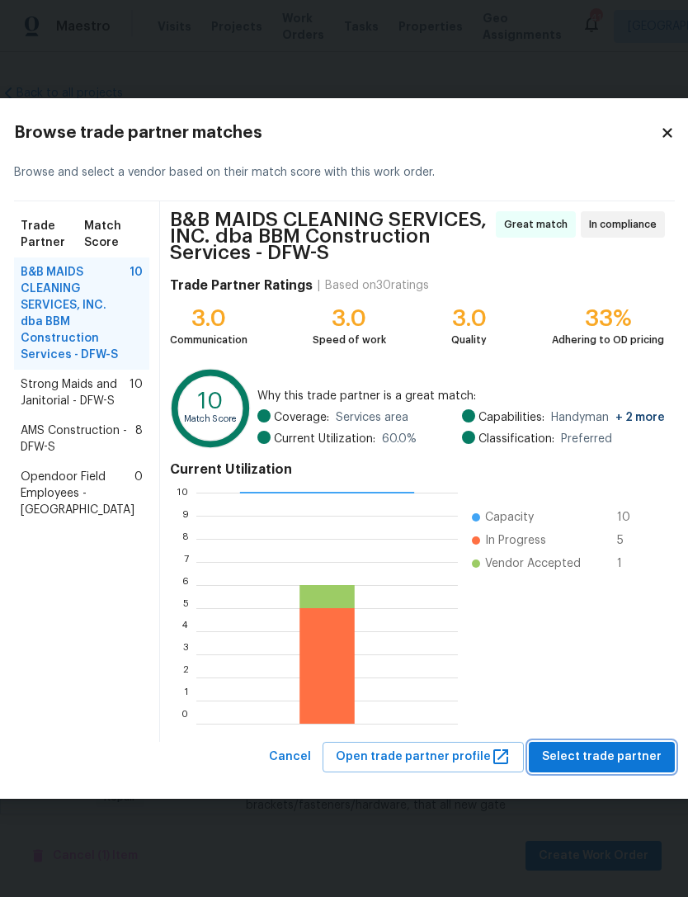
click at [562, 770] on button "Select trade partner" at bounding box center [602, 757] width 146 height 31
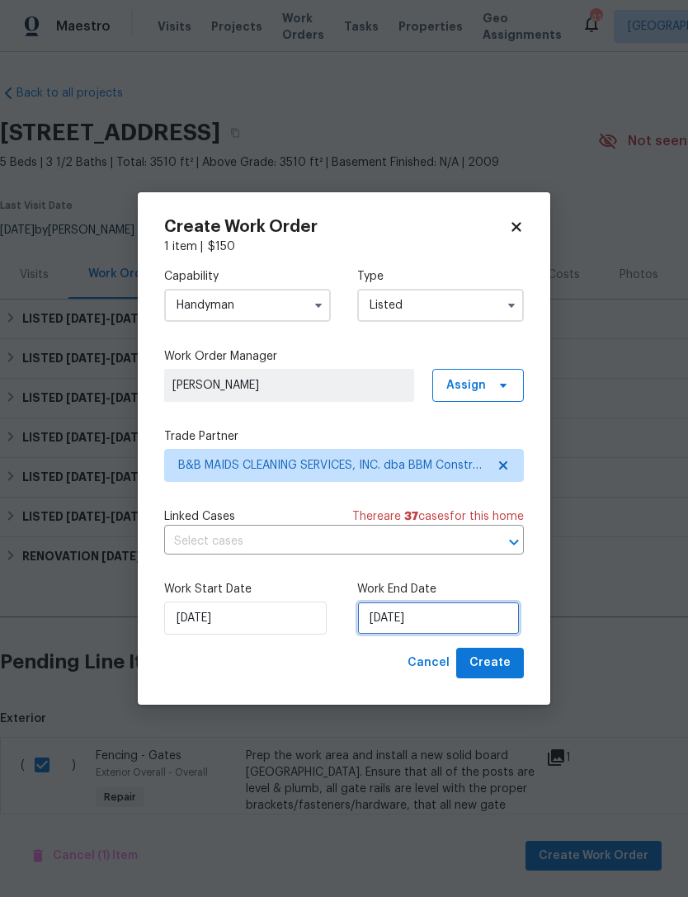
click at [422, 620] on input "[DATE]" at bounding box center [438, 617] width 163 height 33
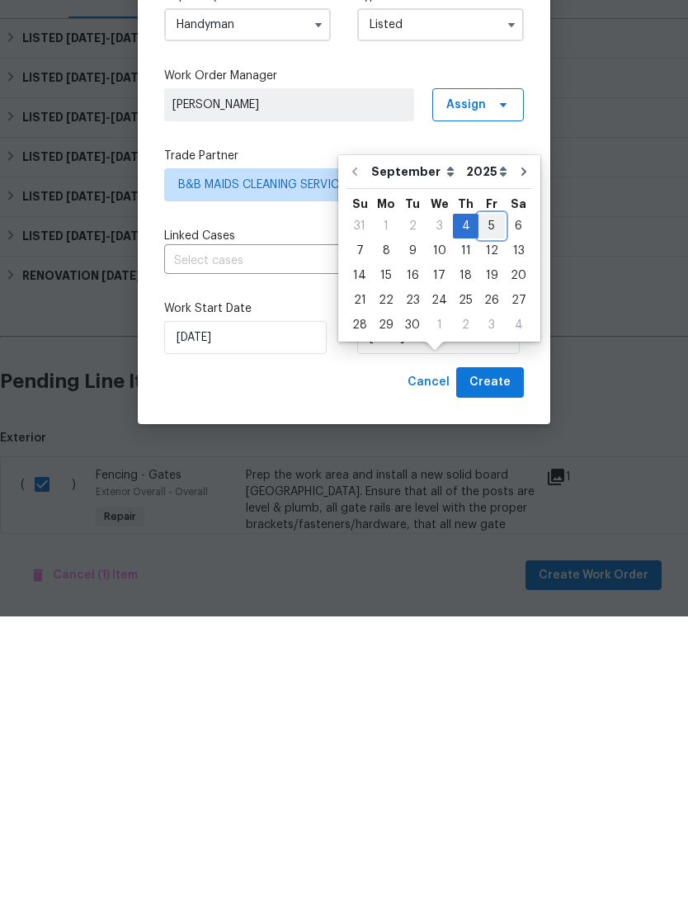
click at [490, 495] on div "5" at bounding box center [492, 506] width 26 height 23
type input "[DATE]"
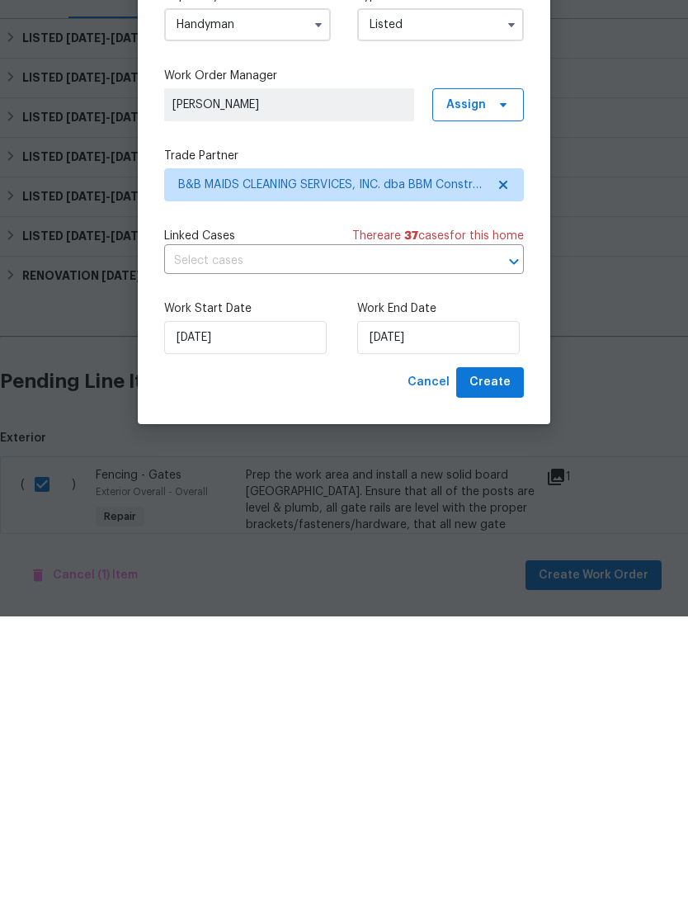
scroll to position [53, 0]
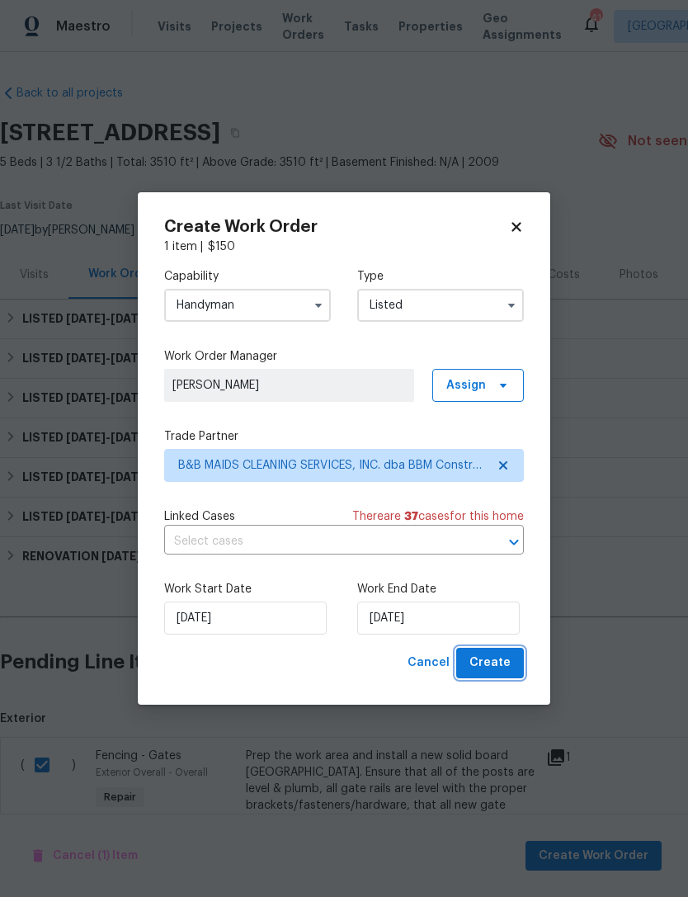
click at [501, 671] on span "Create" at bounding box center [489, 663] width 41 height 21
checkbox input "false"
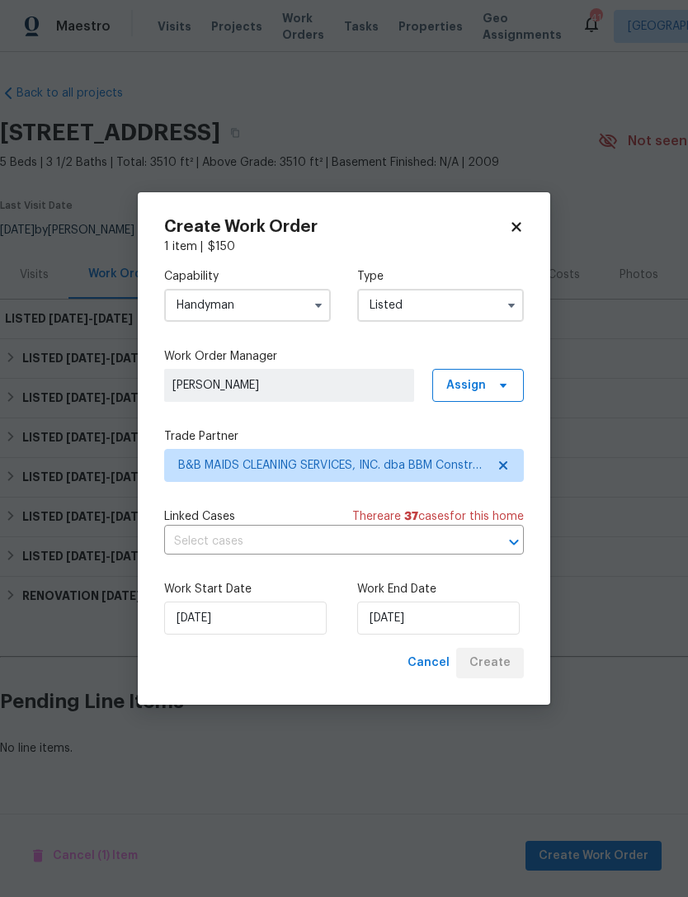
scroll to position [0, 0]
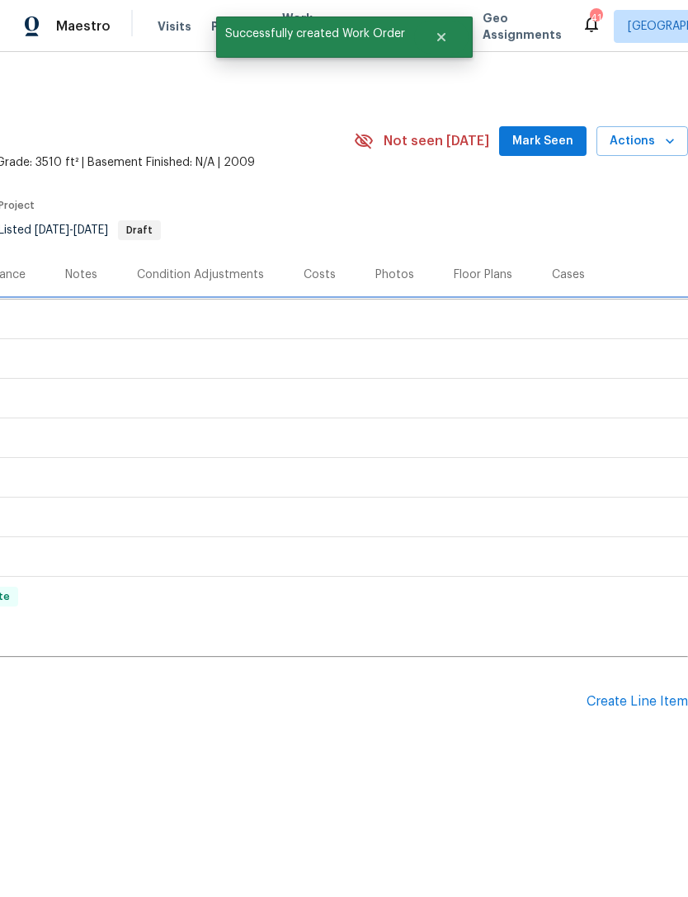
click at [477, 327] on div "LISTED [DATE] - [DATE] Draft" at bounding box center [222, 319] width 922 height 20
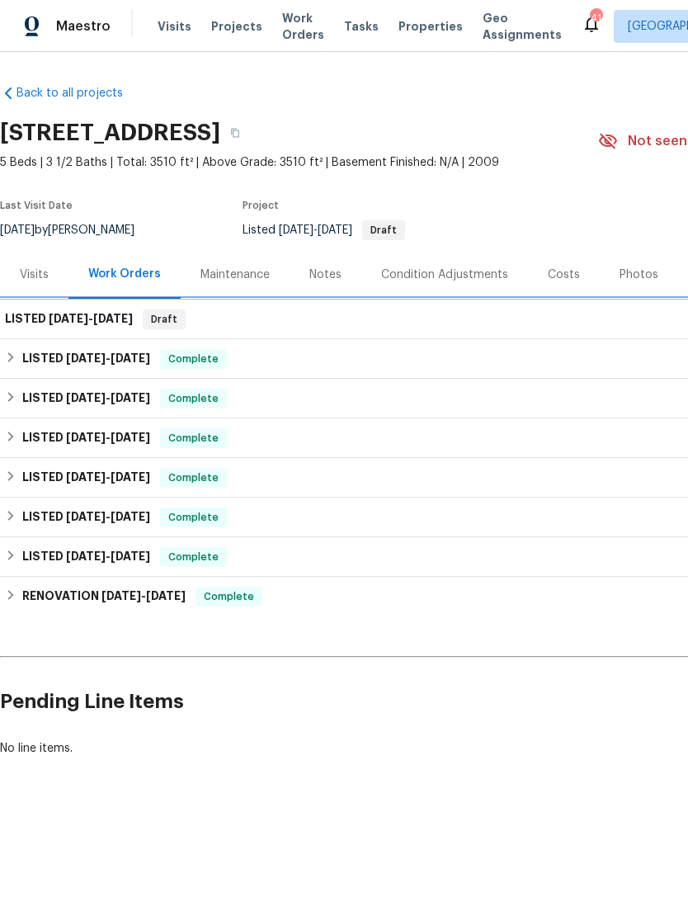
click at [95, 311] on h6 "LISTED [DATE] - [DATE]" at bounding box center [69, 319] width 128 height 20
click at [104, 328] on h6 "LISTED [DATE] - [DATE]" at bounding box center [69, 319] width 128 height 20
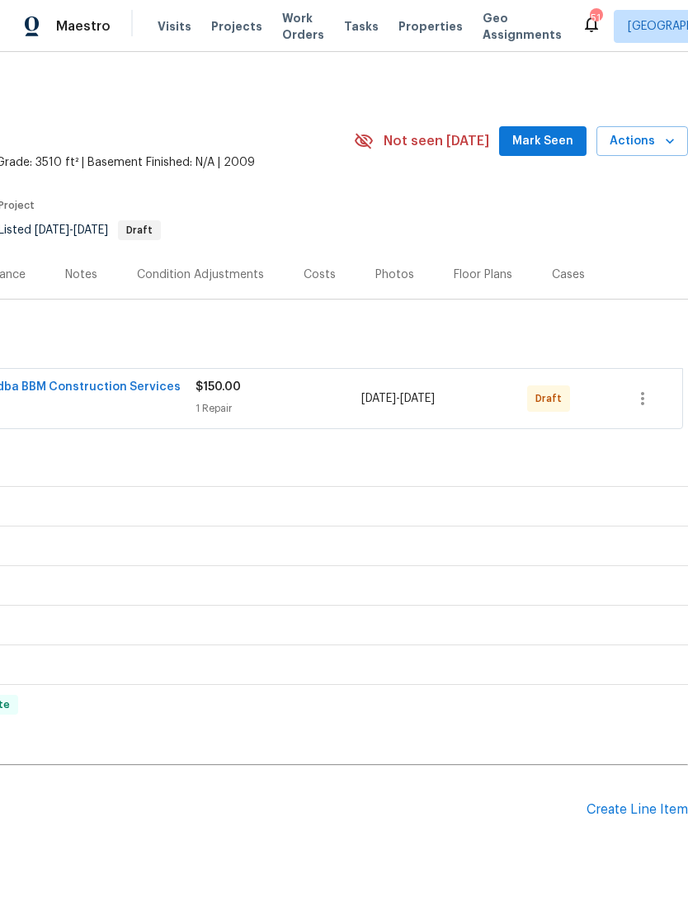
scroll to position [-1, 246]
click at [645, 399] on icon "button" at bounding box center [643, 399] width 20 height 20
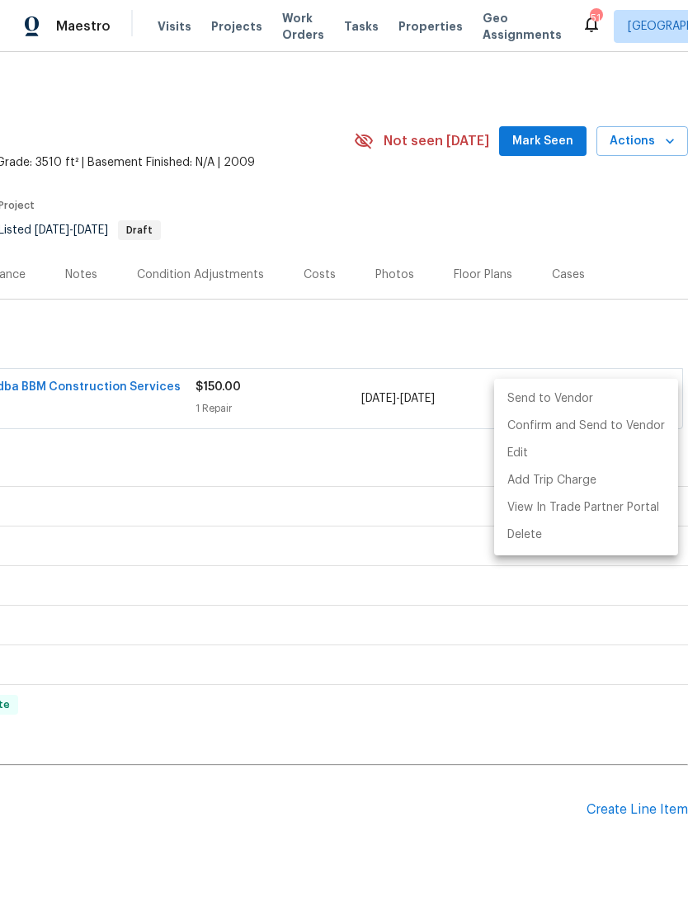
scroll to position [0, 244]
click at [640, 430] on li "Confirm and Send to Vendor" at bounding box center [586, 426] width 184 height 27
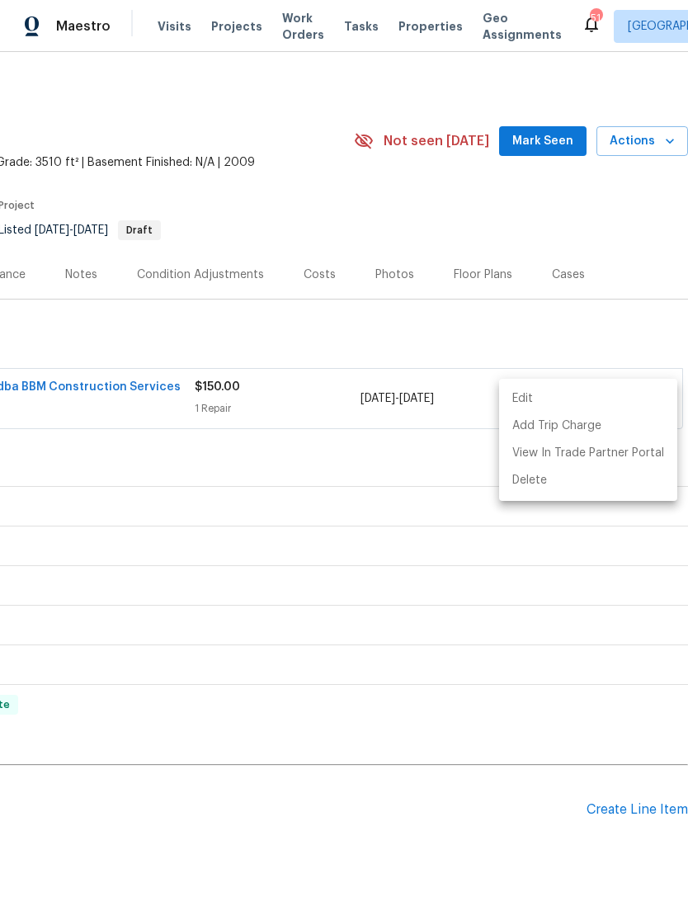
click at [445, 853] on div at bounding box center [344, 448] width 688 height 897
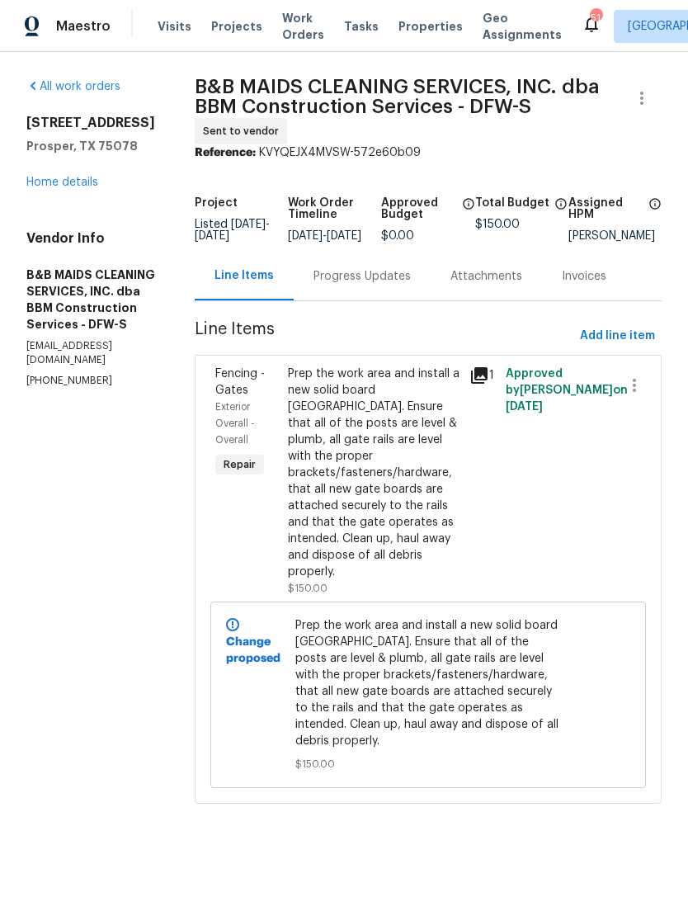
click at [395, 279] on div "Progress Updates" at bounding box center [362, 276] width 97 height 17
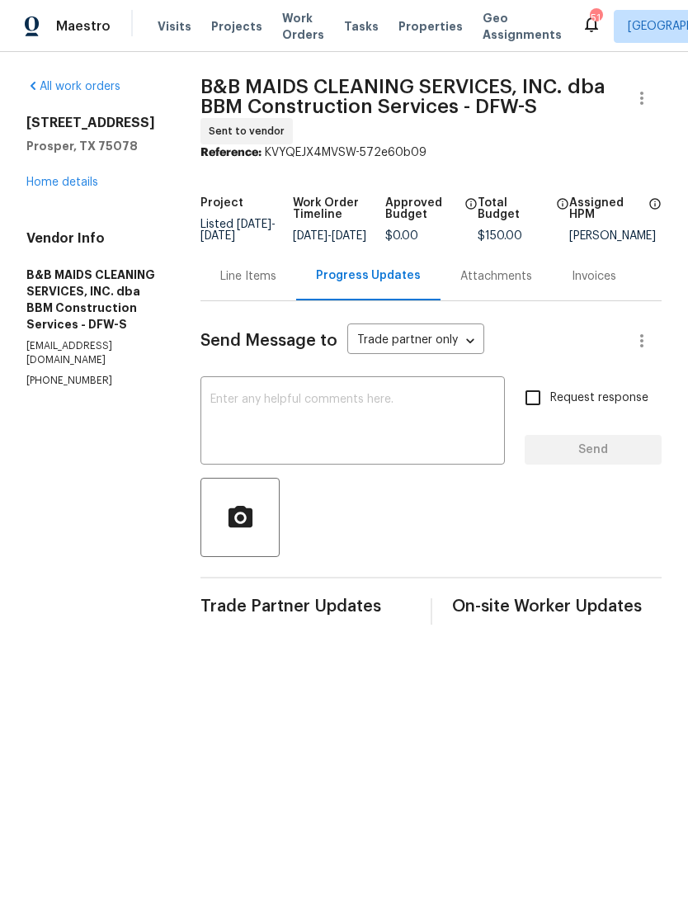
click at [460, 432] on textarea at bounding box center [352, 423] width 285 height 58
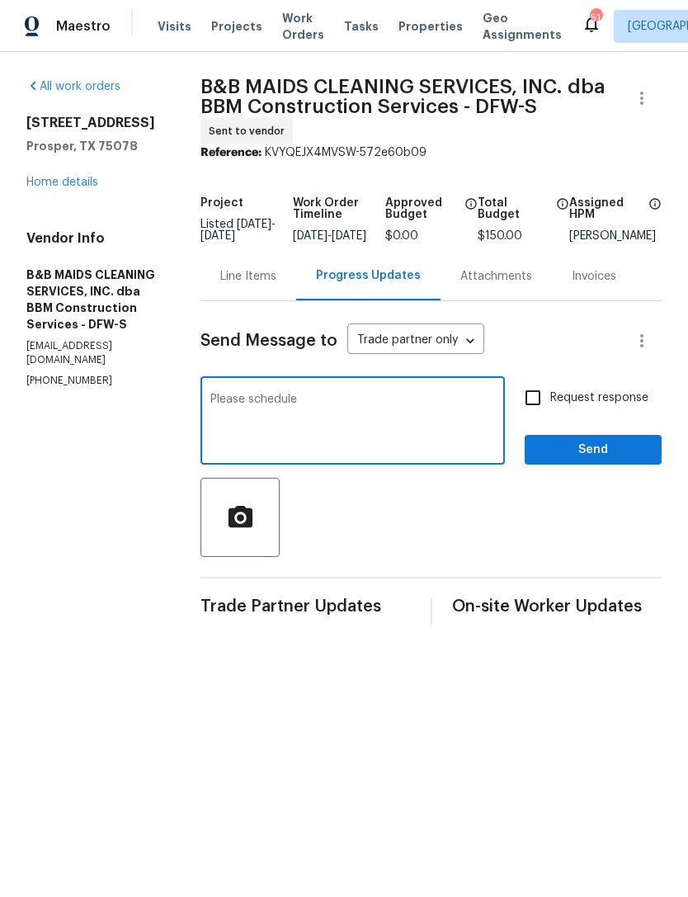
type textarea "Please schedule"
click at [588, 460] on span "Send" at bounding box center [593, 450] width 111 height 21
